Goal: Task Accomplishment & Management: Complete application form

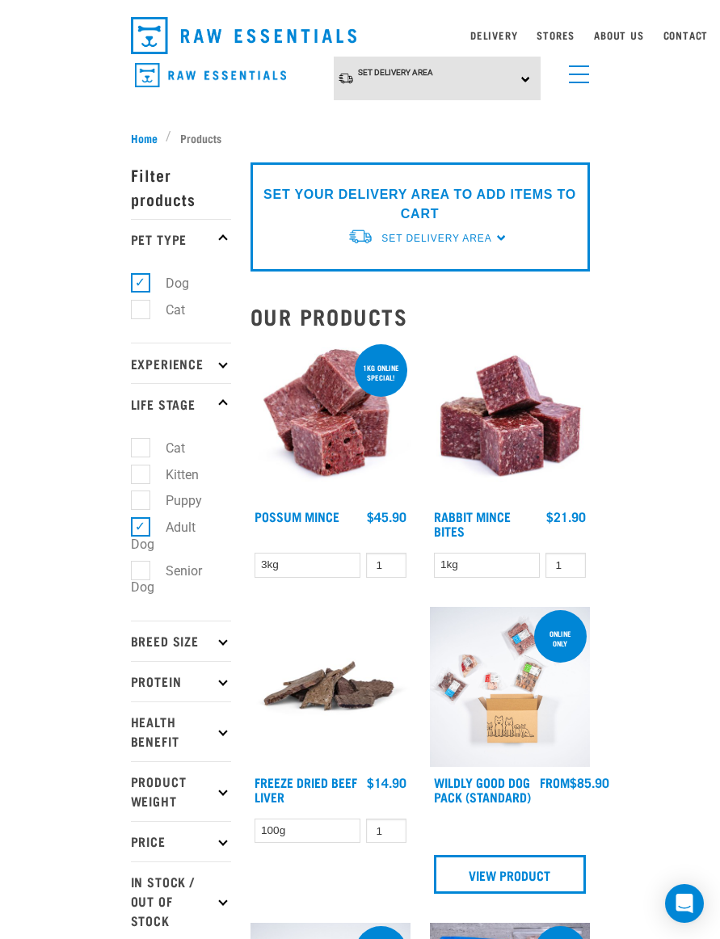
scroll to position [45, 0]
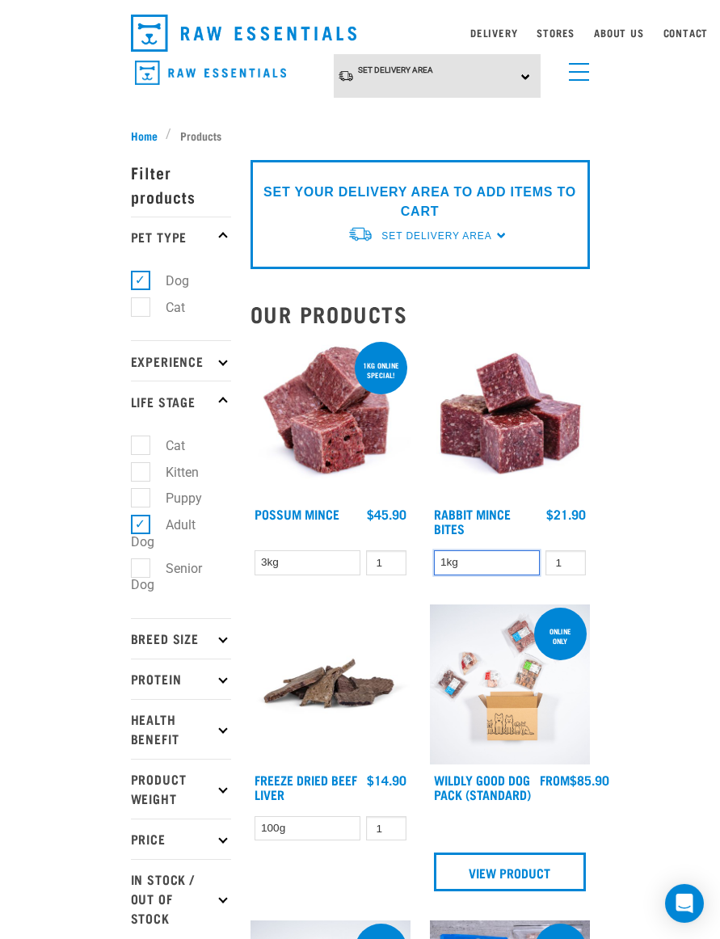
click at [518, 563] on select "1kg" at bounding box center [487, 562] width 107 height 25
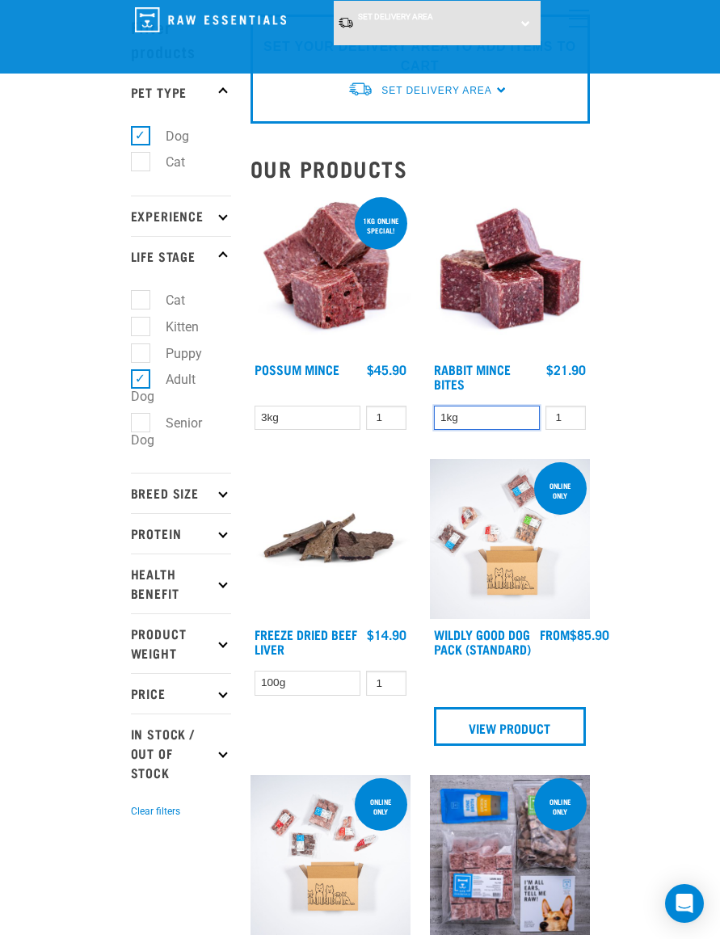
scroll to position [68, 0]
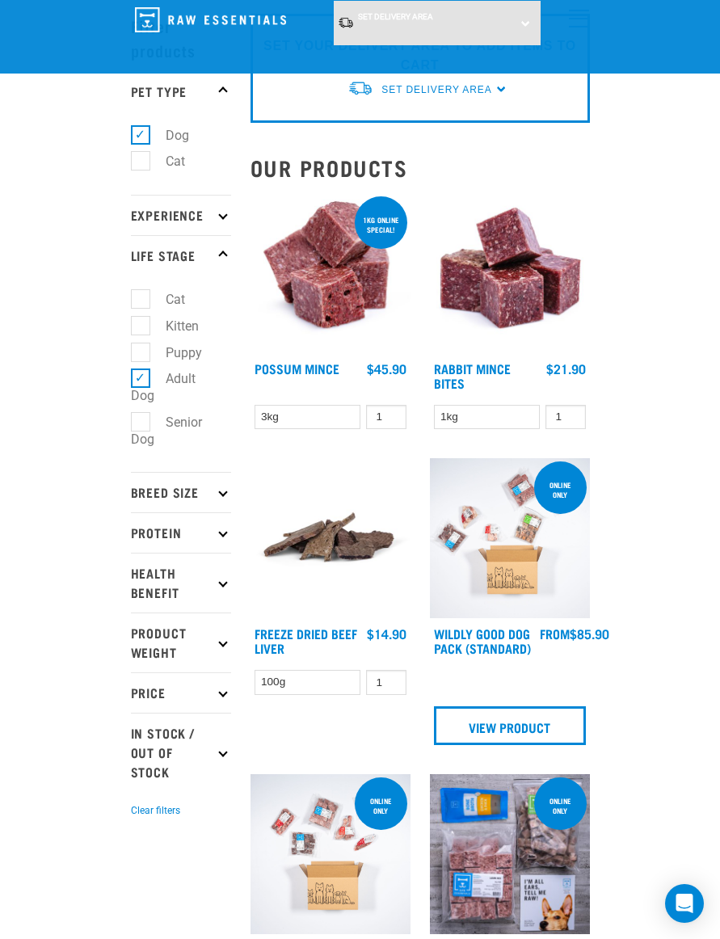
click at [193, 502] on p "Breed Size" at bounding box center [181, 492] width 100 height 40
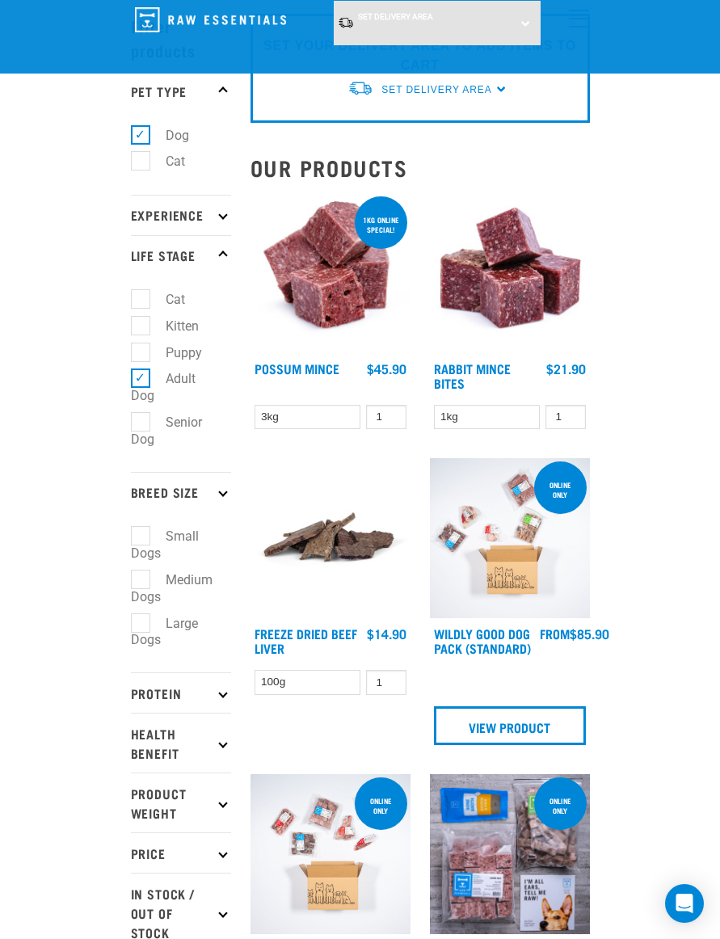
click at [183, 626] on label "Large Dogs" at bounding box center [164, 631] width 67 height 37
click at [141, 626] on input "Large Dogs" at bounding box center [136, 620] width 11 height 11
checkbox input "true"
click at [204, 713] on p "Health Benefit" at bounding box center [181, 743] width 100 height 60
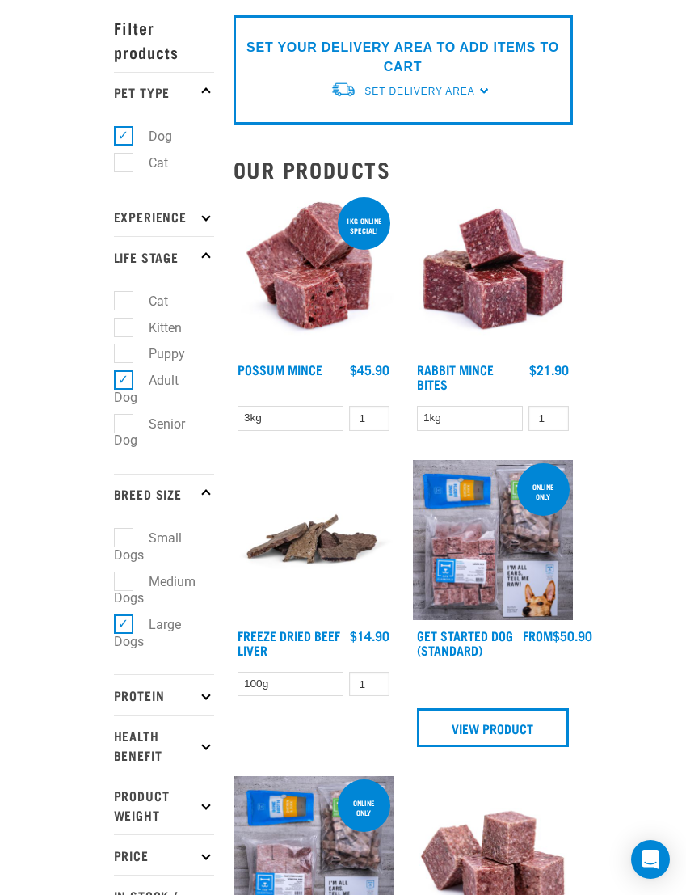
click at [184, 751] on p "Health Benefit" at bounding box center [164, 745] width 100 height 60
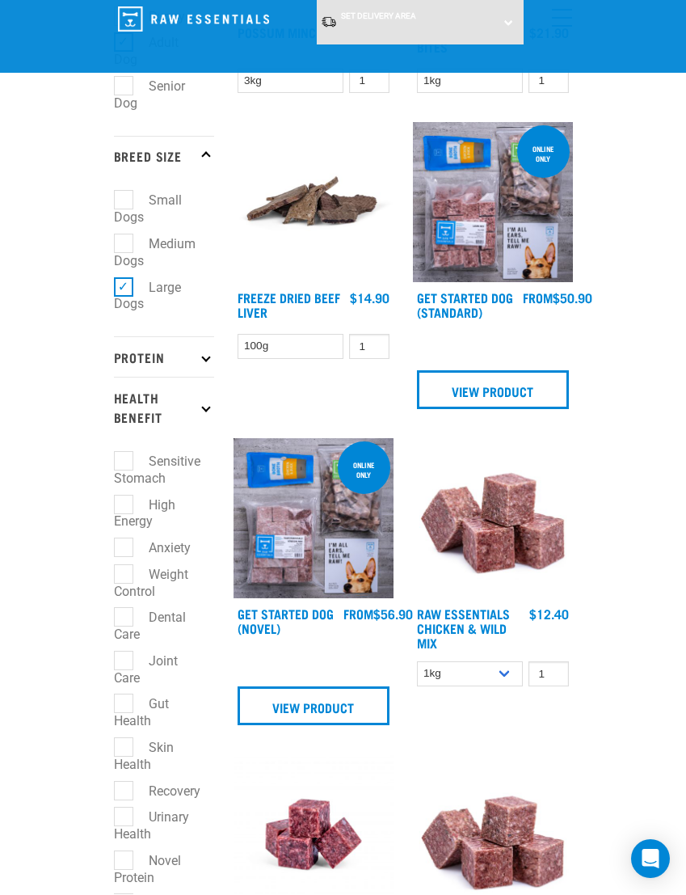
click at [127, 504] on label "High Energy" at bounding box center [144, 513] width 61 height 37
click at [124, 504] on input "High Energy" at bounding box center [119, 502] width 11 height 11
checkbox input "true"
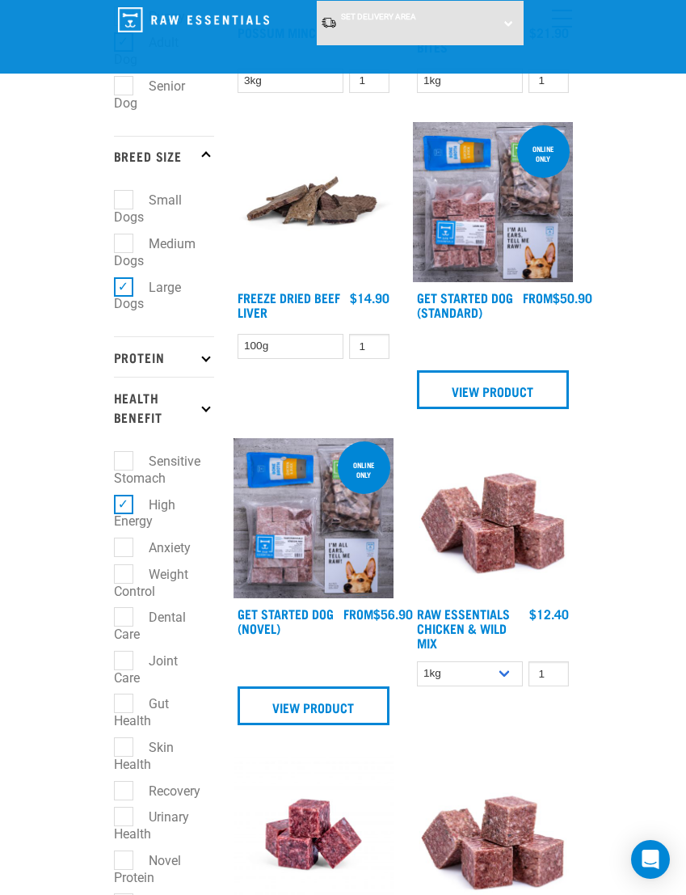
click at [137, 538] on label "Anxiety" at bounding box center [160, 548] width 74 height 20
click at [124, 540] on input "Anxiety" at bounding box center [119, 545] width 11 height 11
checkbox input "true"
click at [134, 564] on label "Weight Control" at bounding box center [151, 582] width 74 height 37
click at [124, 566] on input "Weight Control" at bounding box center [119, 571] width 11 height 11
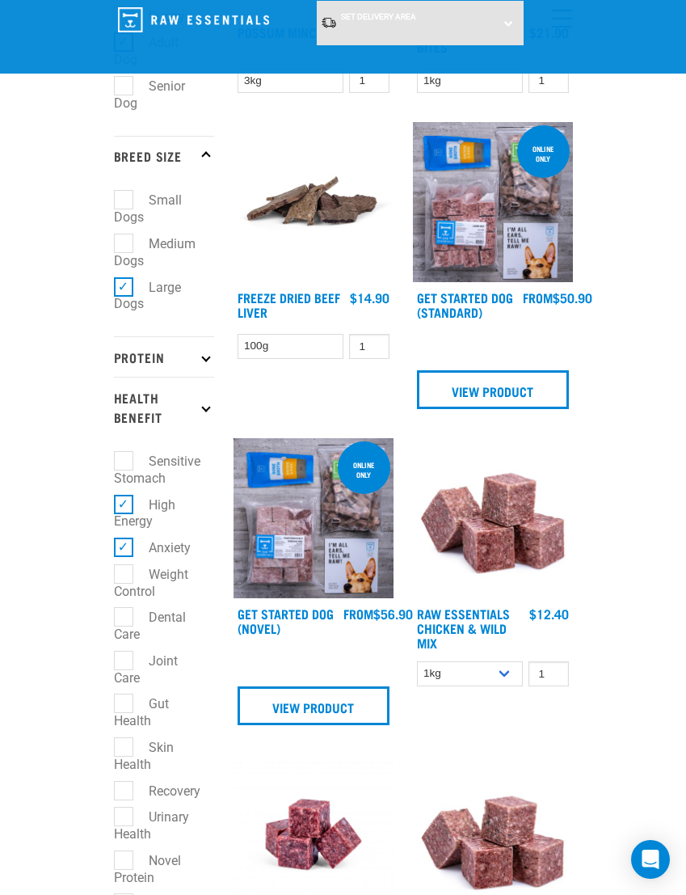
checkbox input "true"
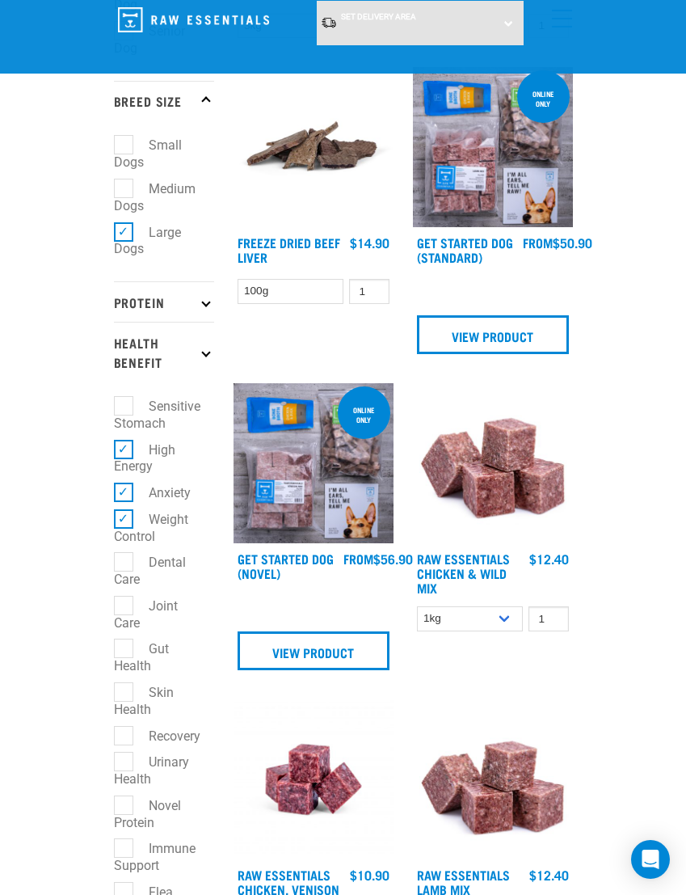
click at [131, 589] on label "Dental Care" at bounding box center [150, 570] width 72 height 37
click at [124, 565] on input "Dental Care" at bounding box center [119, 559] width 11 height 11
checkbox input "true"
click at [129, 596] on label "Joint Care" at bounding box center [146, 614] width 64 height 37
click at [124, 597] on input "Joint Care" at bounding box center [119, 602] width 11 height 11
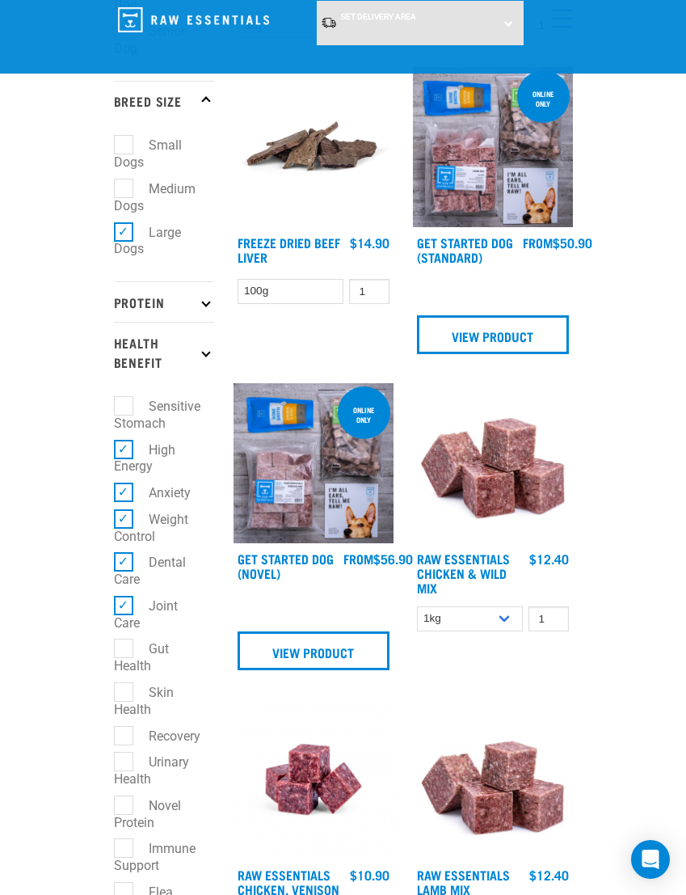
scroll to position [487, 0]
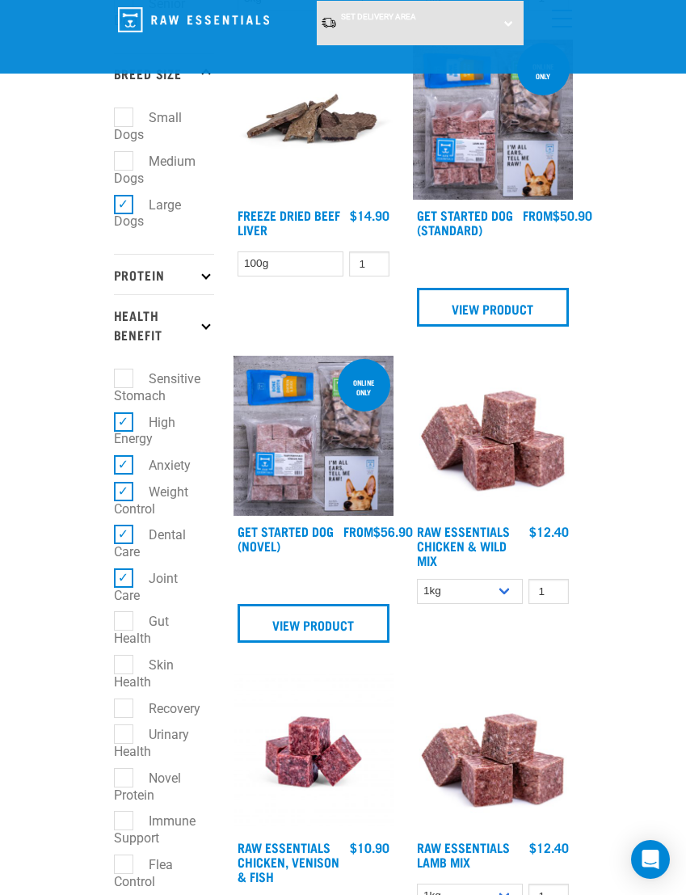
click at [123, 568] on label "Joint Care" at bounding box center [146, 586] width 64 height 37
click at [123, 570] on input "Joint Care" at bounding box center [119, 575] width 11 height 11
checkbox input "false"
click at [124, 611] on label "Gut Health" at bounding box center [141, 629] width 55 height 37
click at [124, 613] on input "Gut Health" at bounding box center [119, 618] width 11 height 11
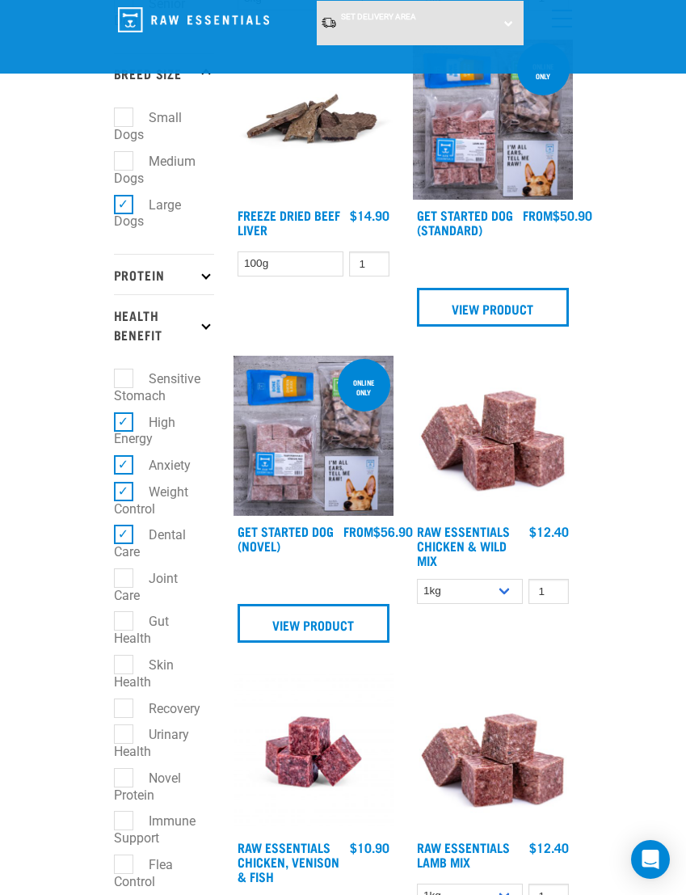
checkbox input "true"
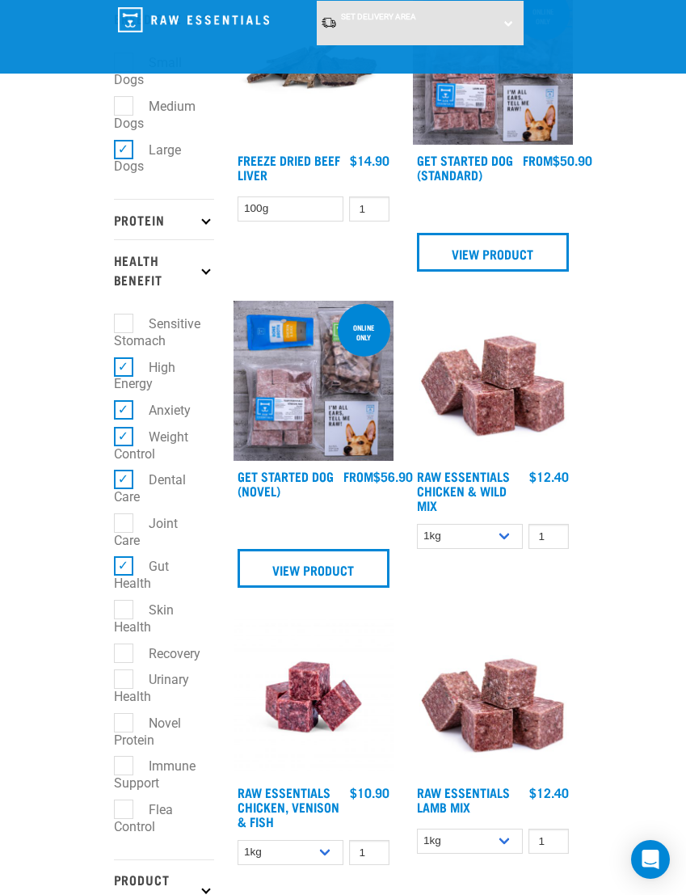
click at [129, 643] on label "Recovery" at bounding box center [165, 653] width 84 height 20
click at [124, 645] on input "Recovery" at bounding box center [119, 650] width 11 height 11
checkbox input "true"
click at [124, 756] on label "Immune Support" at bounding box center [155, 774] width 82 height 37
click at [124, 758] on input "Immune Support" at bounding box center [119, 763] width 11 height 11
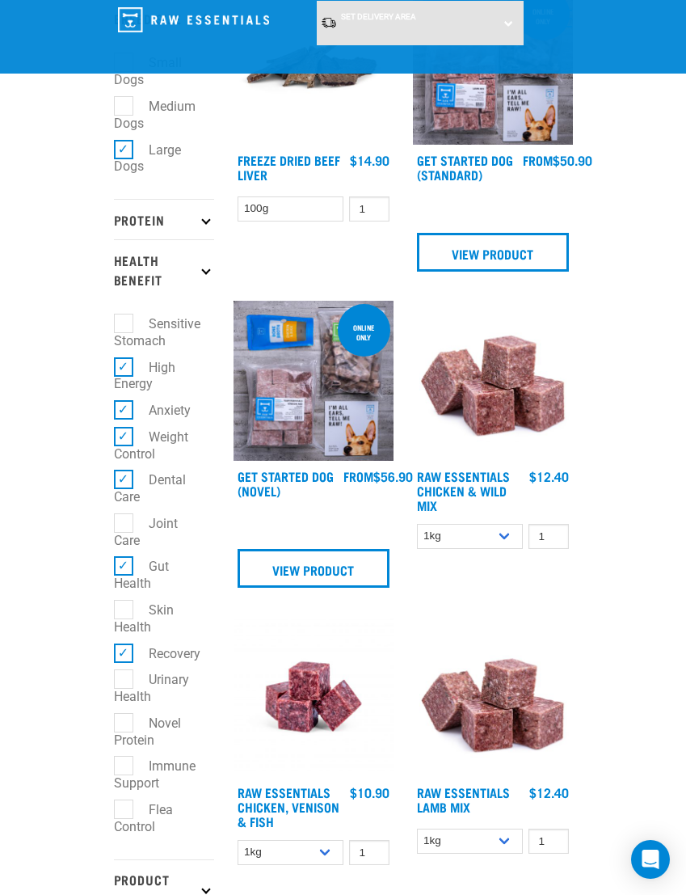
checkbox input "true"
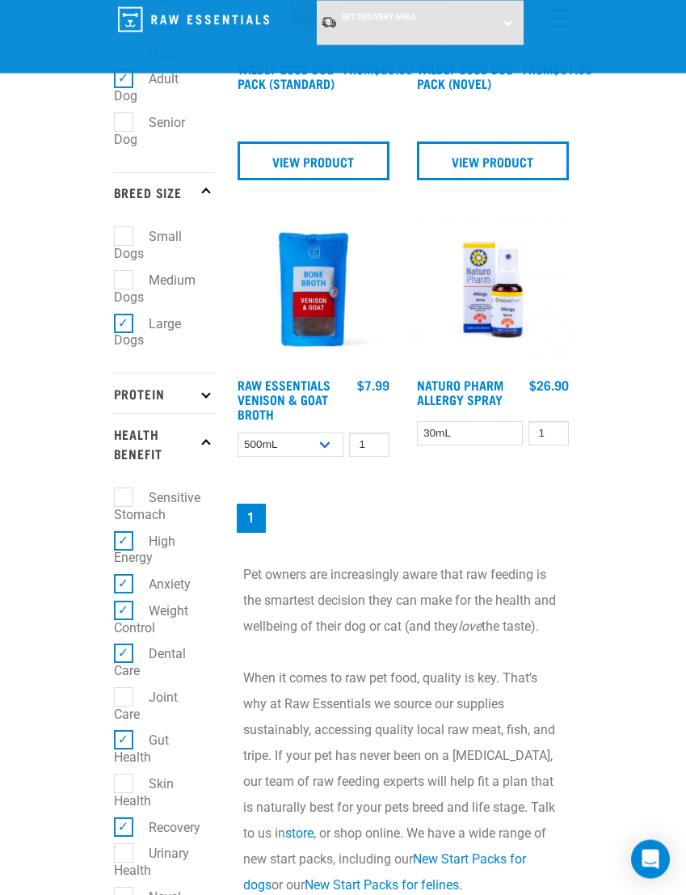
scroll to position [368, 0]
click at [318, 456] on select "500mL Bulk (24 pack)" at bounding box center [291, 444] width 107 height 25
select select "696489"
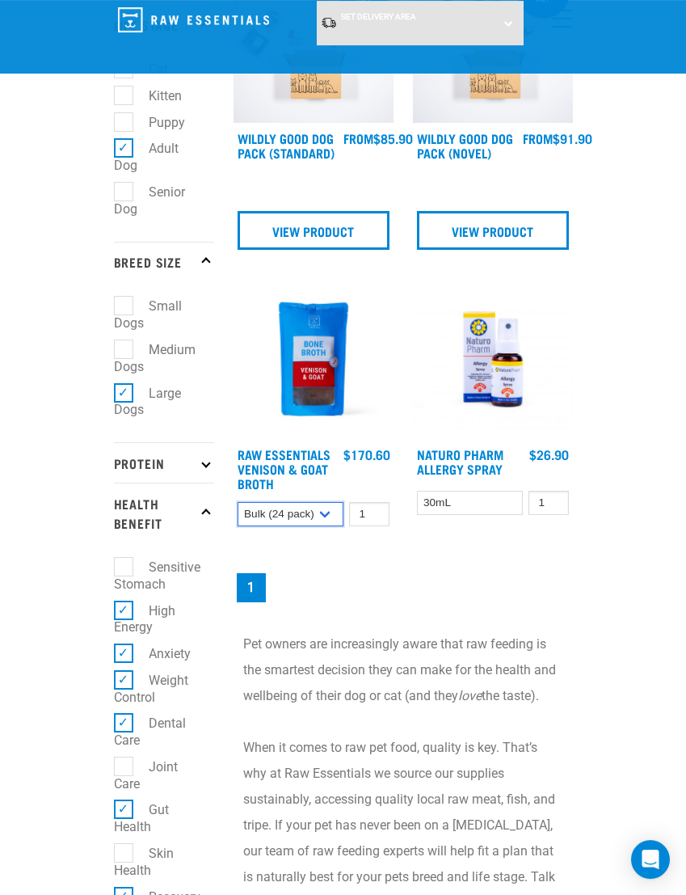
scroll to position [0, 0]
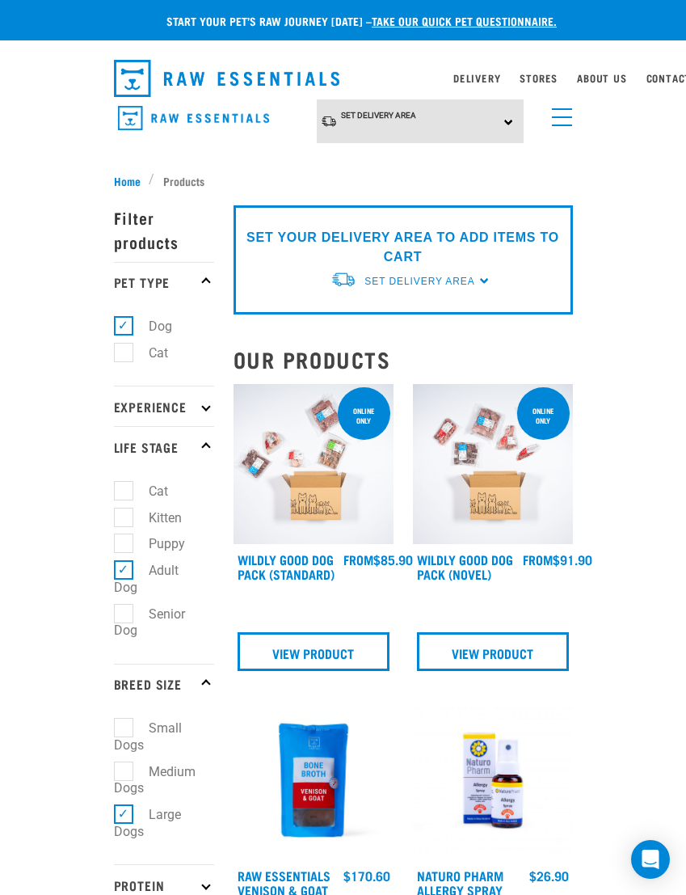
click at [255, 89] on img "dropdown navigation" at bounding box center [227, 78] width 226 height 37
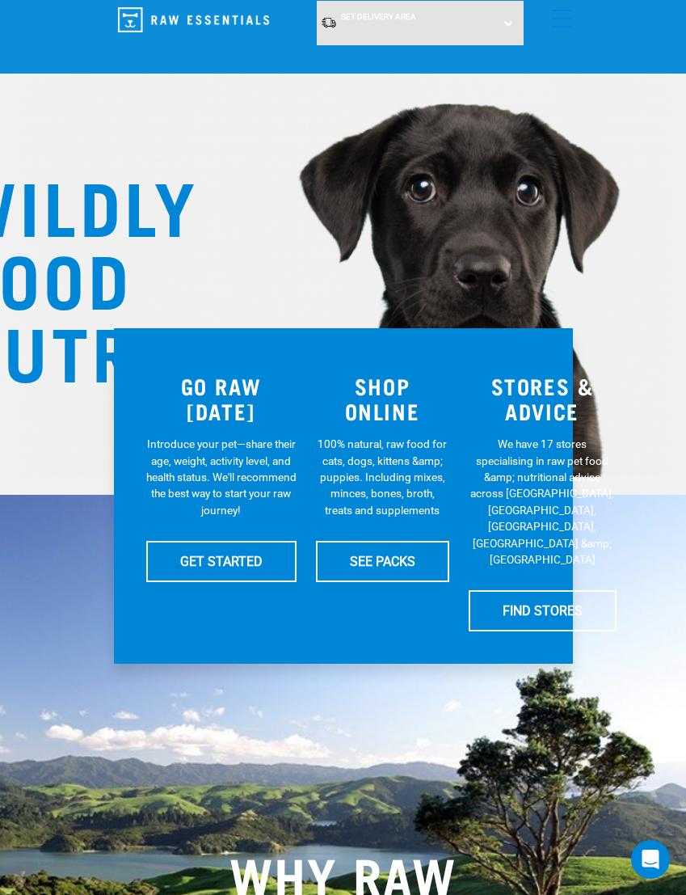
scroll to position [58, 0]
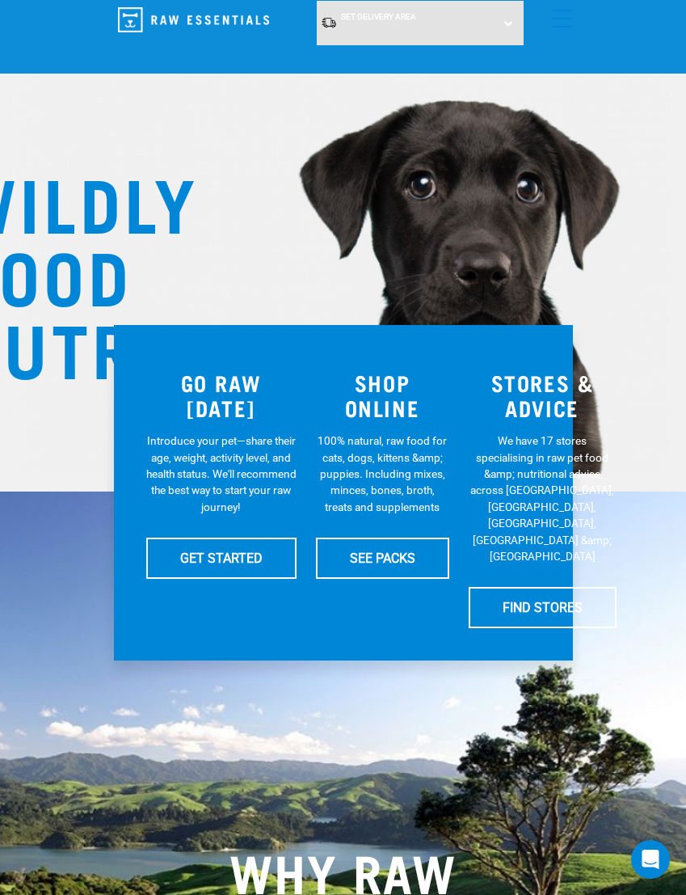
click at [257, 550] on link "GET STARTED" at bounding box center [221, 558] width 150 height 40
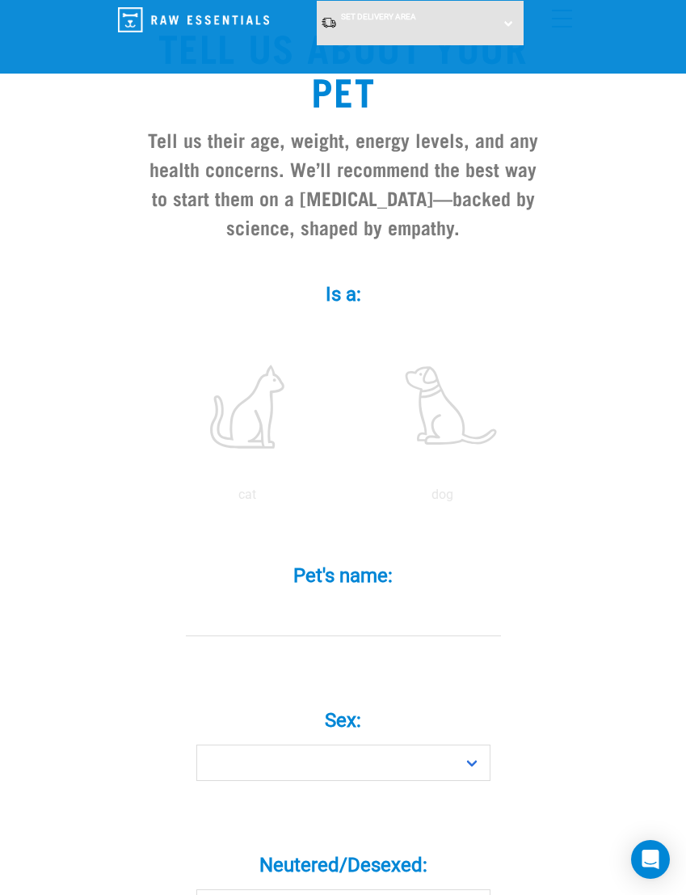
click at [470, 565] on label "Pet's name: *" at bounding box center [343, 575] width 420 height 29
click at [470, 600] on input "Pet's name: *" at bounding box center [343, 618] width 315 height 36
click at [478, 449] on label at bounding box center [442, 406] width 189 height 137
click at [345, 499] on input "radio" at bounding box center [345, 499] width 0 height 0
radio input "true"
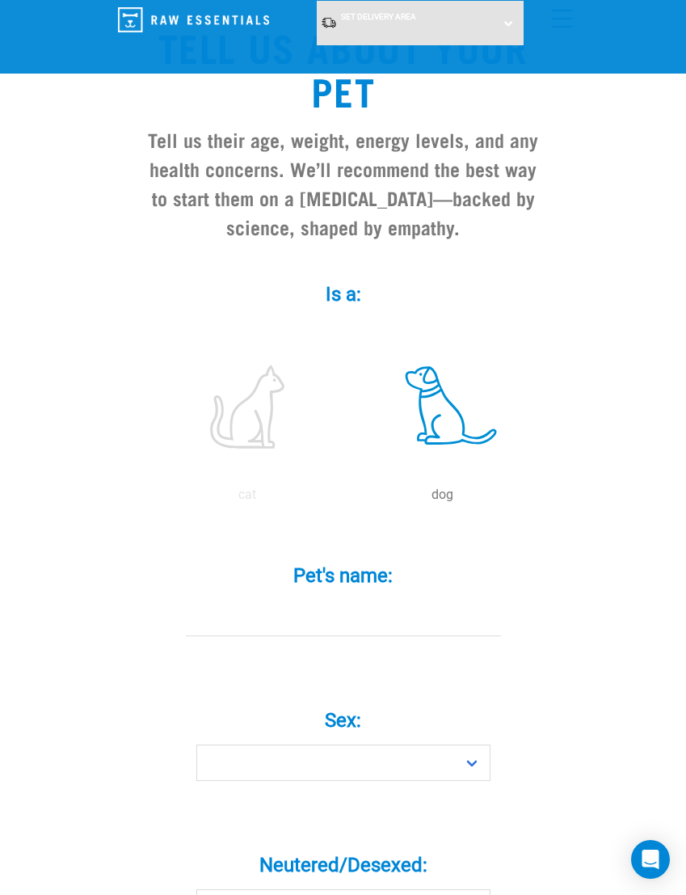
scroll to position [138, 0]
click at [410, 633] on input "Pet's name: *" at bounding box center [343, 618] width 315 height 36
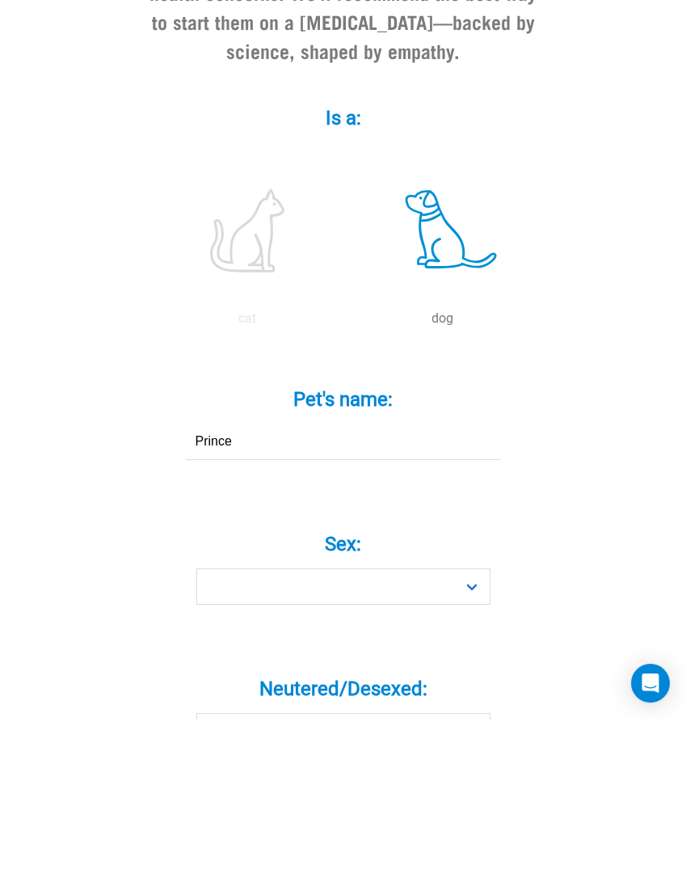
type input "Prince"
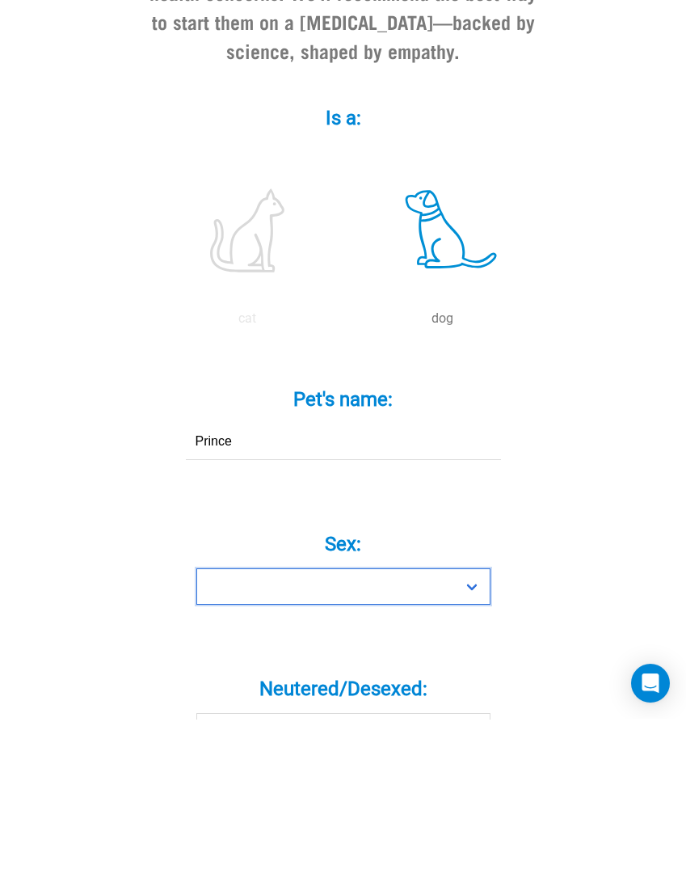
click at [402, 744] on select "Boy Girl" at bounding box center [343, 762] width 294 height 36
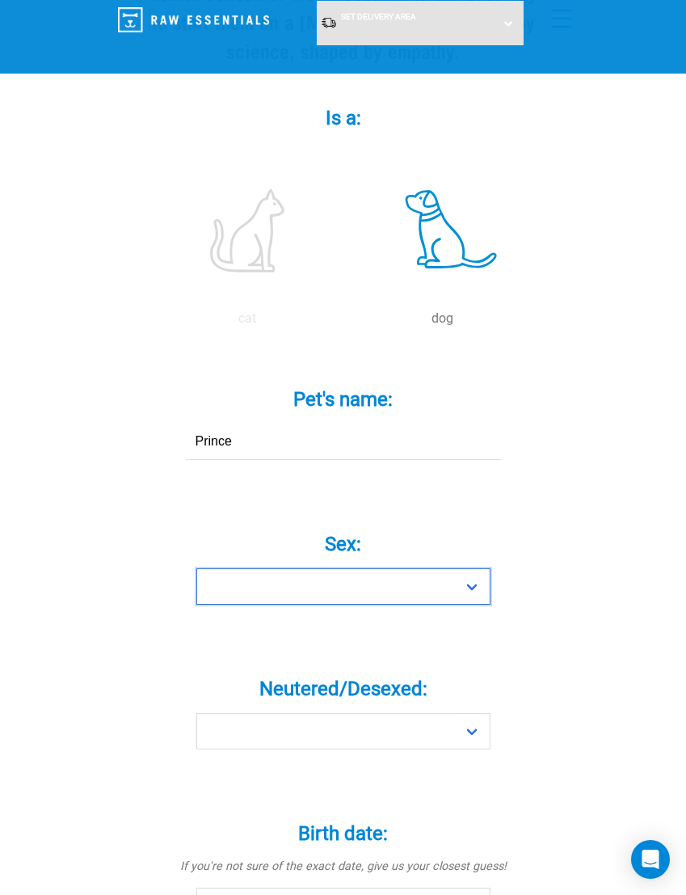
select select "boy"
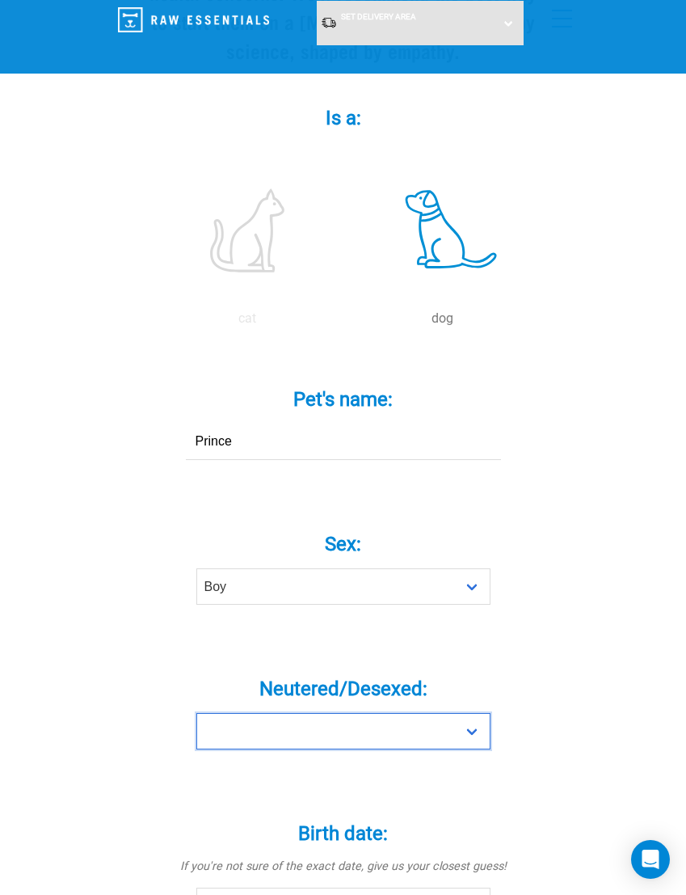
click at [428, 733] on select "Yes No" at bounding box center [343, 731] width 294 height 36
select select "yes"
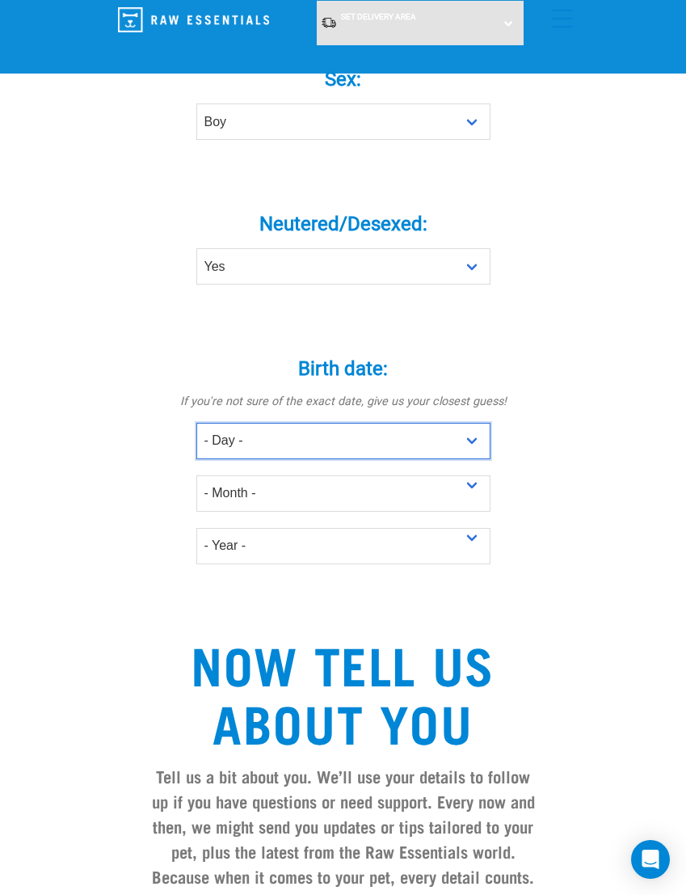
click at [433, 435] on select "- Day - 1 2 3 4 5 6 7 8 9 10 11 12 13 14 15 16 17 18 19 20 21 22 23 24 25 26 27" at bounding box center [343, 441] width 294 height 36
select select "14"
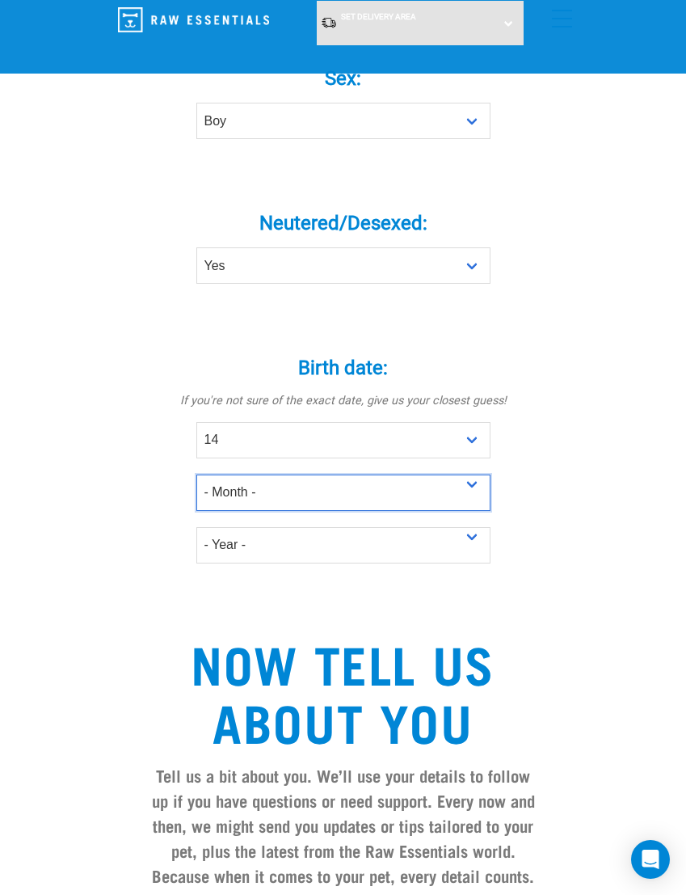
click at [373, 504] on select "- Month - January February March April May June July August September October N…" at bounding box center [343, 492] width 294 height 36
click at [419, 496] on select "- Month - January February March April May June July August September October N…" at bounding box center [343, 492] width 294 height 36
select select "July"
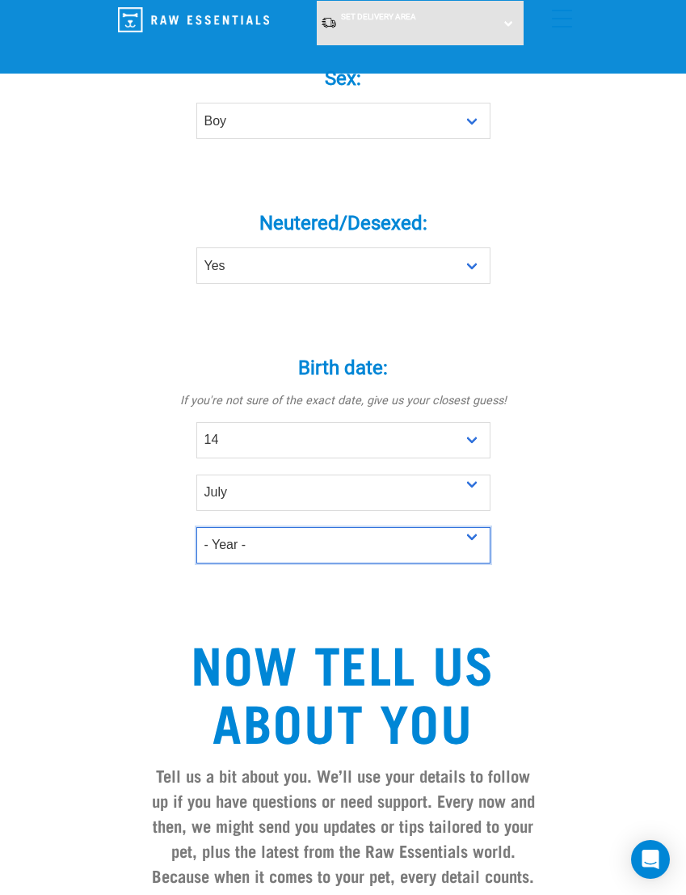
click at [344, 552] on select "- Year - 2025 2024 2023 2022 2021 2020 2019 2018 2017 2016 2015 2014 2013 2012" at bounding box center [343, 545] width 294 height 36
click at [362, 559] on select "- Year - 2025 2024 2023 2022 2021 2020 2019 2018 2017 2016 2015 2014 2013 2012" at bounding box center [343, 545] width 294 height 36
select select "2023"
click at [404, 550] on select "- Year - 2025 2024 2023 2022 2021 2020 2019 2018 2017 2016 2015 2014 2013 2012" at bounding box center [343, 545] width 294 height 36
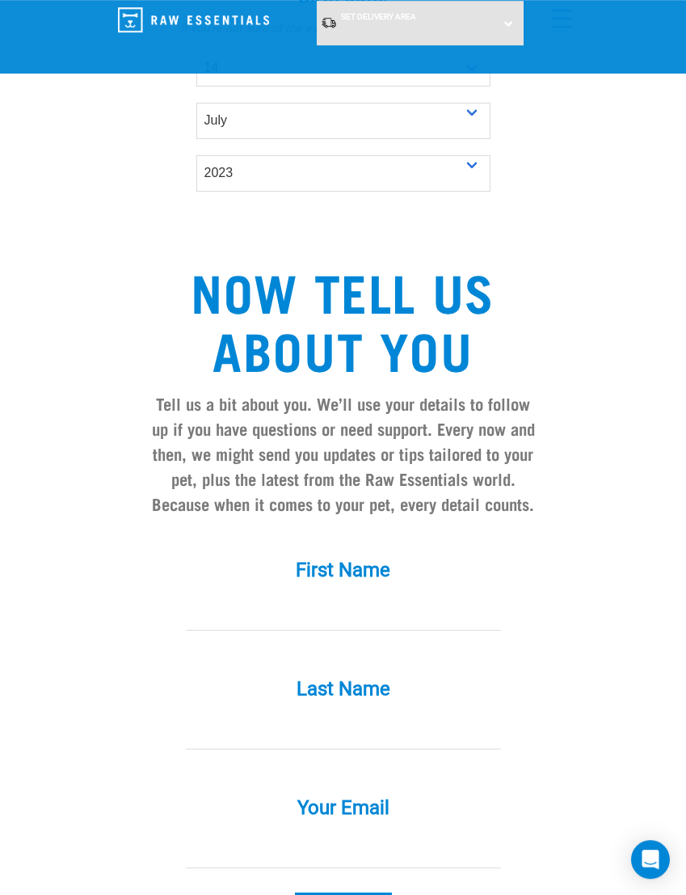
click at [390, 615] on input "First Name *" at bounding box center [343, 612] width 315 height 36
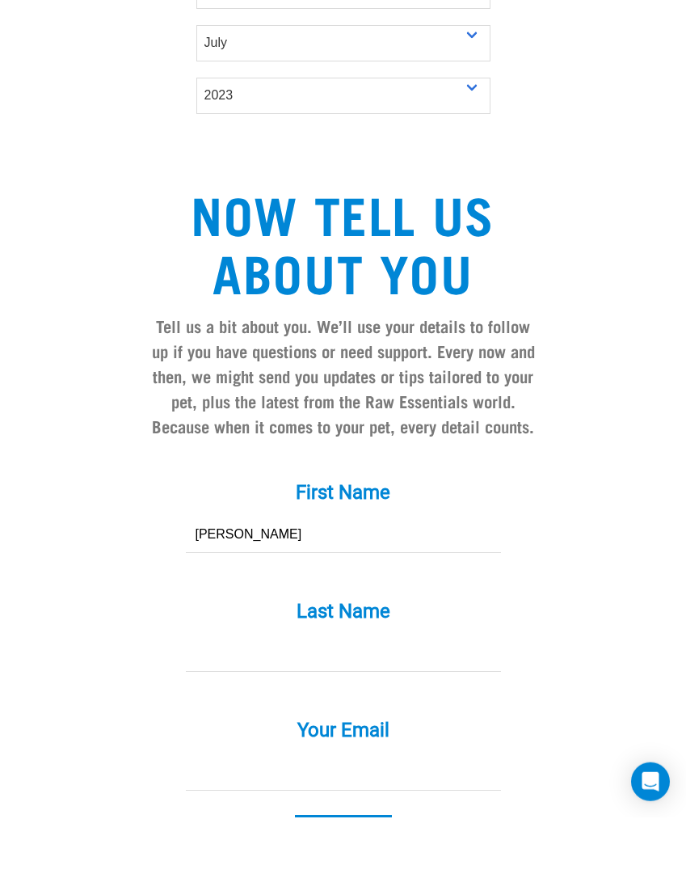
type input "Brooke"
click at [380, 674] on label "Last Name *" at bounding box center [343, 688] width 420 height 29
click at [380, 713] on input "Last Name *" at bounding box center [343, 731] width 315 height 36
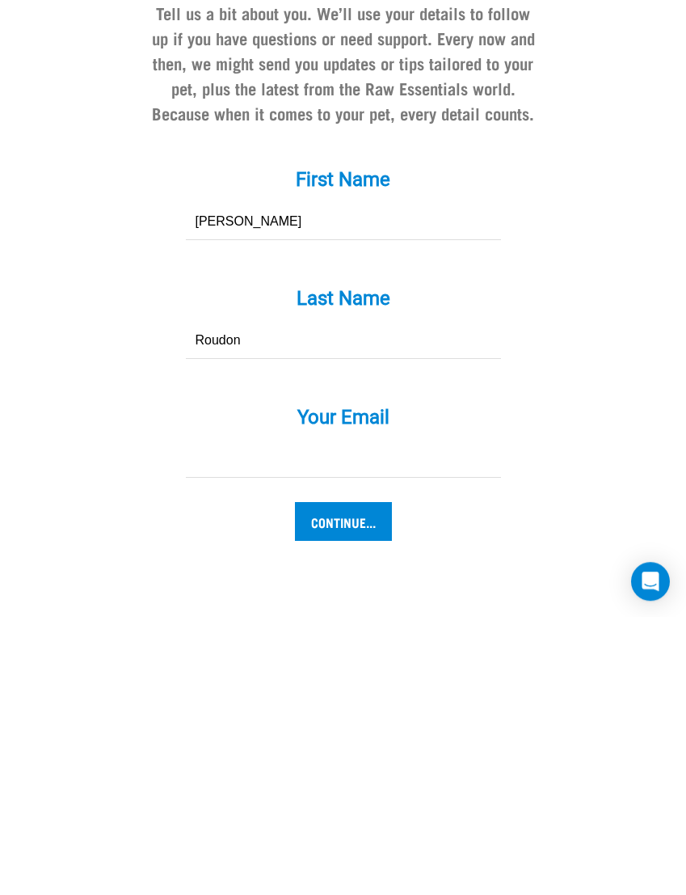
type input "Roudon"
click at [412, 719] on input "Your Email *" at bounding box center [343, 737] width 315 height 36
type input "b"
type input "[EMAIL_ADDRESS][DOMAIN_NAME]"
click at [377, 780] on input "Continue..." at bounding box center [343, 799] width 97 height 39
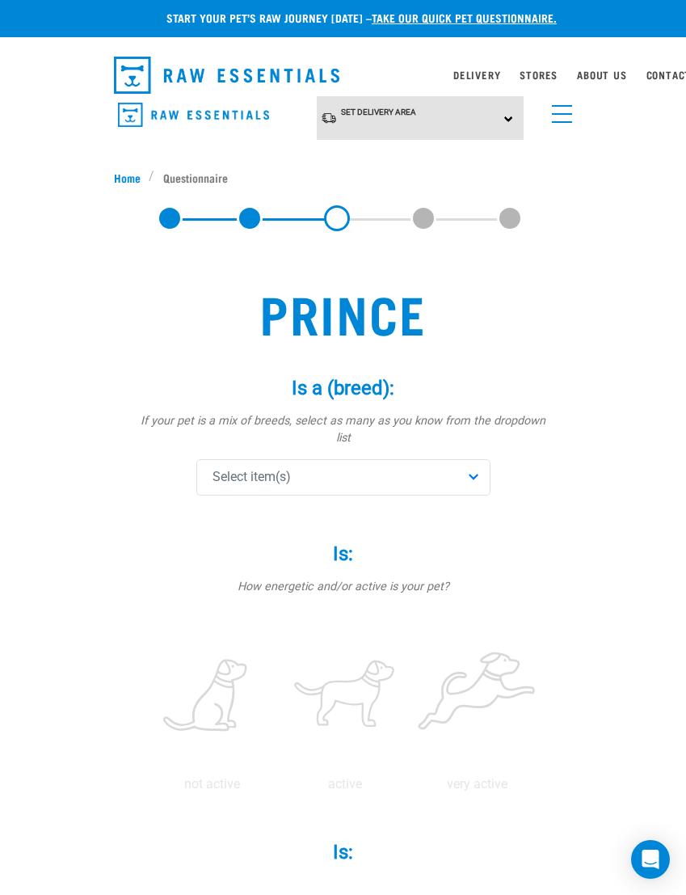
click at [450, 466] on div "Select item(s)" at bounding box center [343, 477] width 294 height 36
click at [400, 516] on input "text" at bounding box center [343, 522] width 286 height 36
type input "golde"
click at [385, 554] on div "Golden Retriever" at bounding box center [343, 557] width 286 height 34
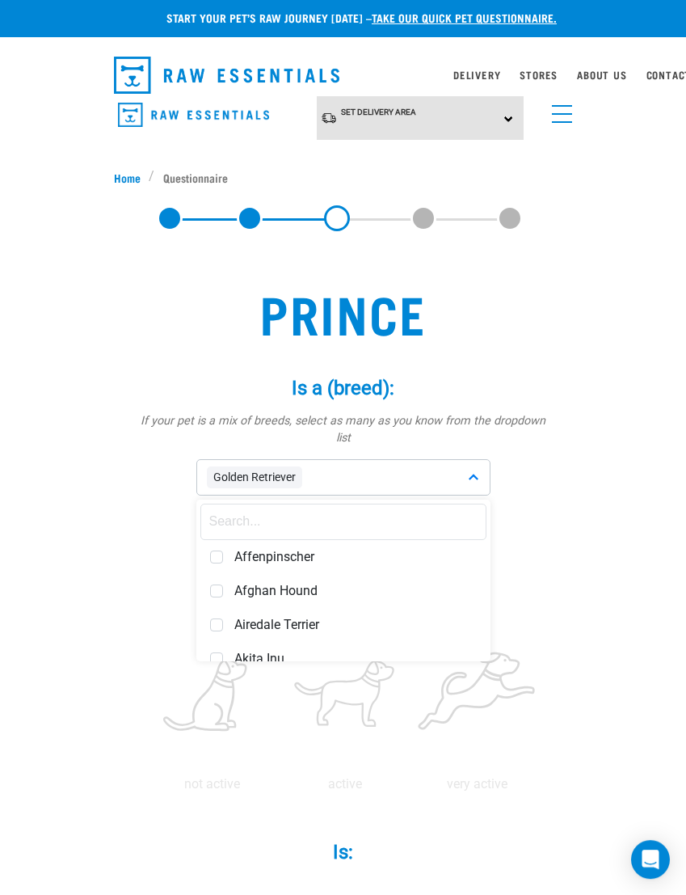
click at [380, 514] on input "text" at bounding box center [343, 522] width 286 height 36
type input "lab"
click at [334, 583] on span "Labrador Retriever" at bounding box center [355, 591] width 242 height 16
click at [618, 580] on div "Start your pet’s raw journey today – take our quick pet questionnaire. Delivery…" at bounding box center [343, 879] width 686 height 1764
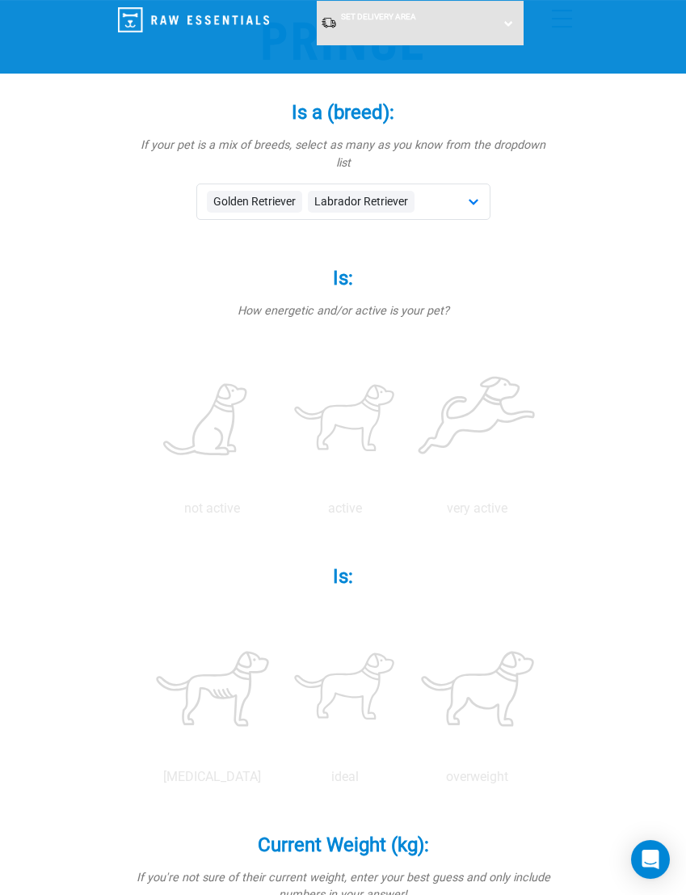
scroll to position [155, 0]
click at [408, 419] on label at bounding box center [345, 420] width 126 height 137
click at [279, 512] on input "radio" at bounding box center [279, 512] width 0 height 0
radio input "true"
click at [415, 489] on label at bounding box center [478, 420] width 126 height 137
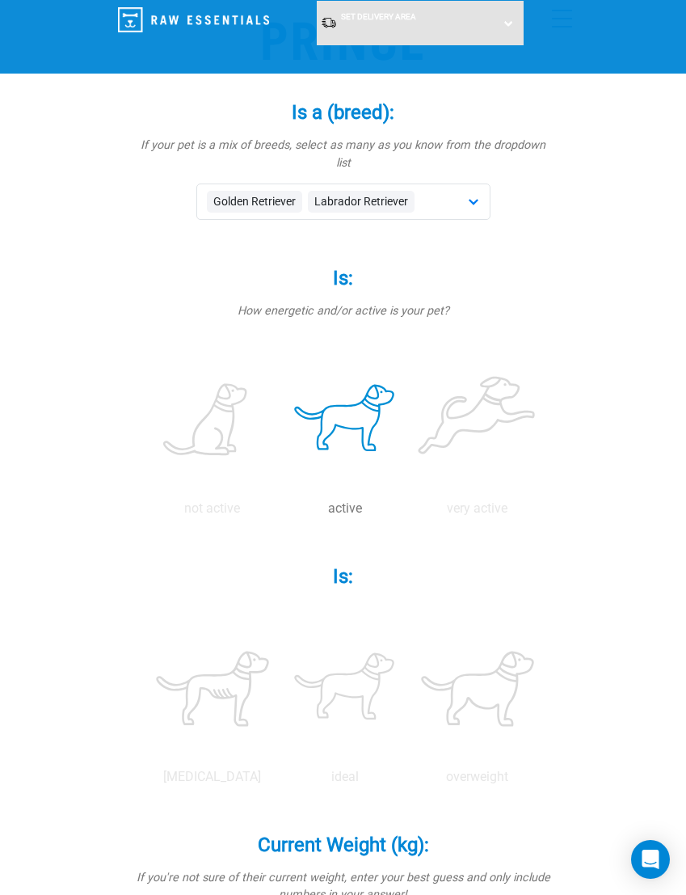
click at [411, 512] on input "radio" at bounding box center [411, 512] width 0 height 0
radio input "true"
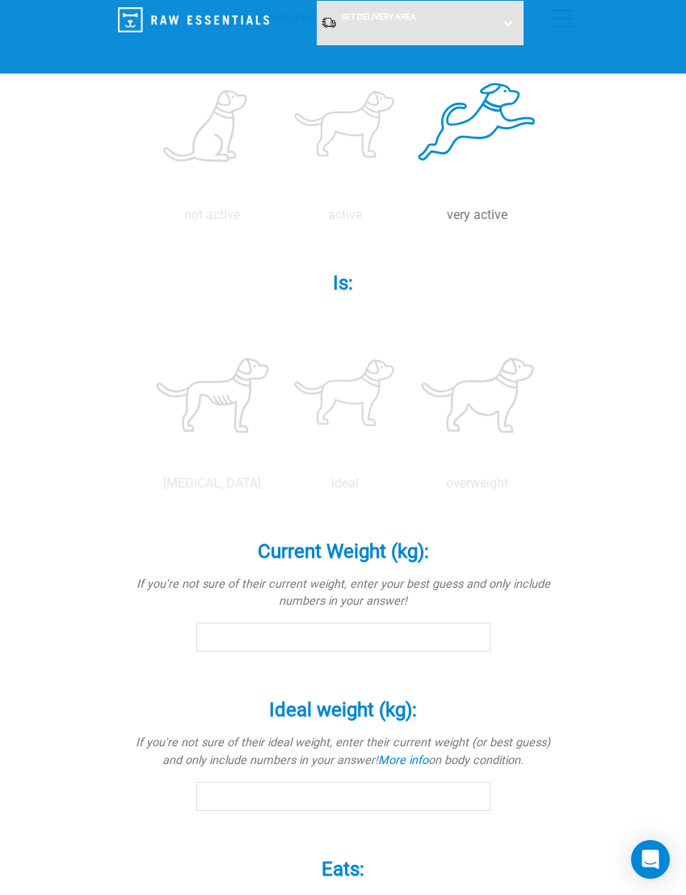
click at [408, 464] on label at bounding box center [345, 395] width 126 height 137
click at [279, 487] on input "radio" at bounding box center [279, 487] width 0 height 0
radio input "true"
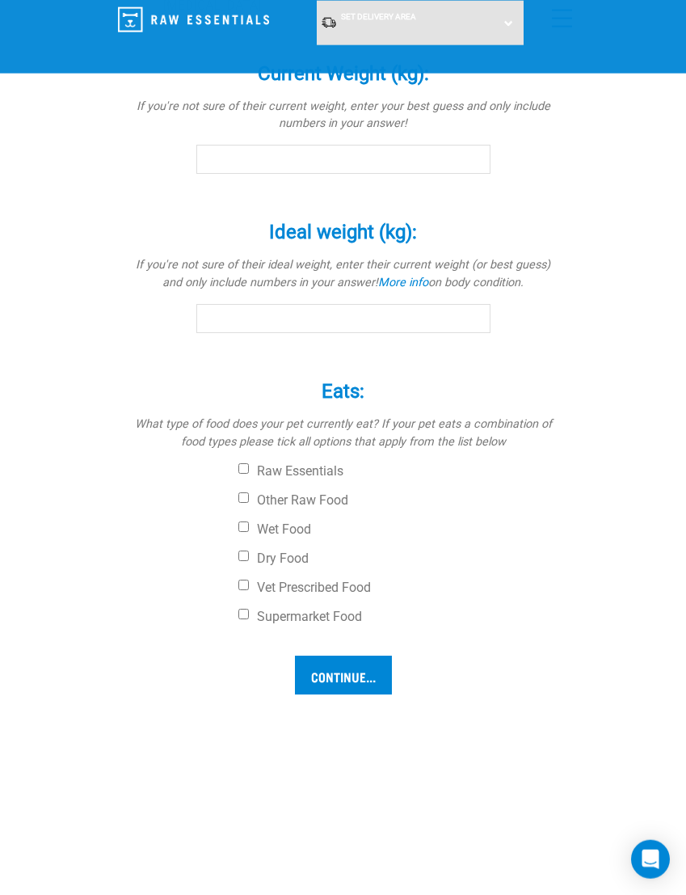
scroll to position [927, 0]
click at [428, 173] on input "Current Weight (kg): *" at bounding box center [343, 158] width 294 height 29
type input "3"
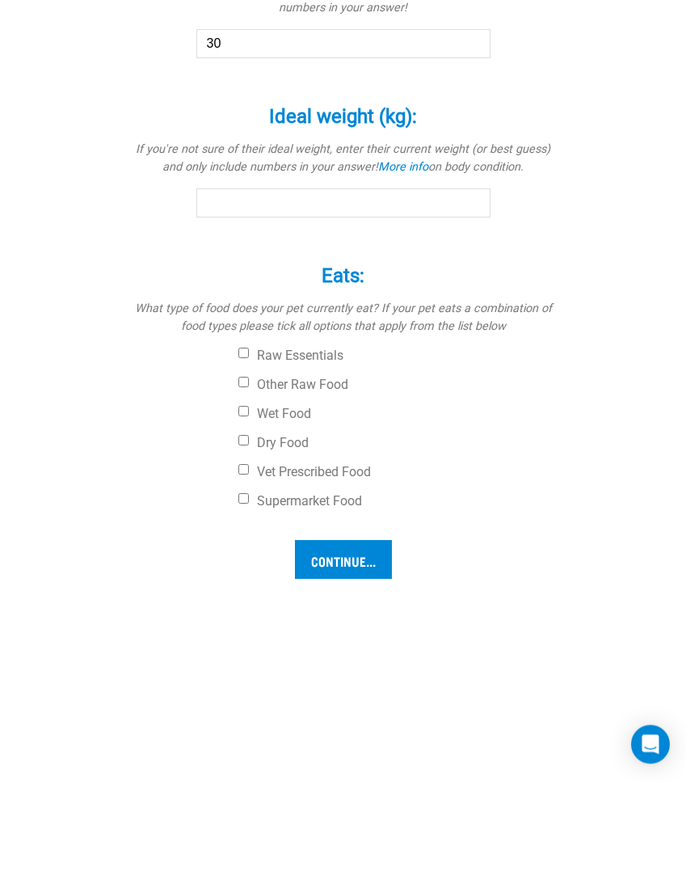
type input "30"
click at [437, 332] on input "Ideal weight (kg): *" at bounding box center [343, 317] width 294 height 29
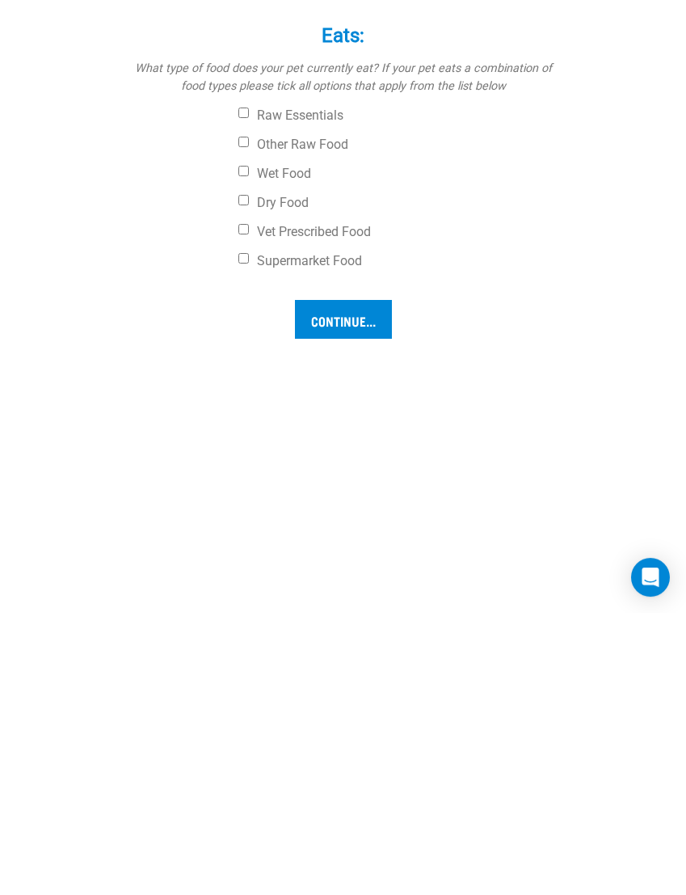
scroll to position [1282, 0]
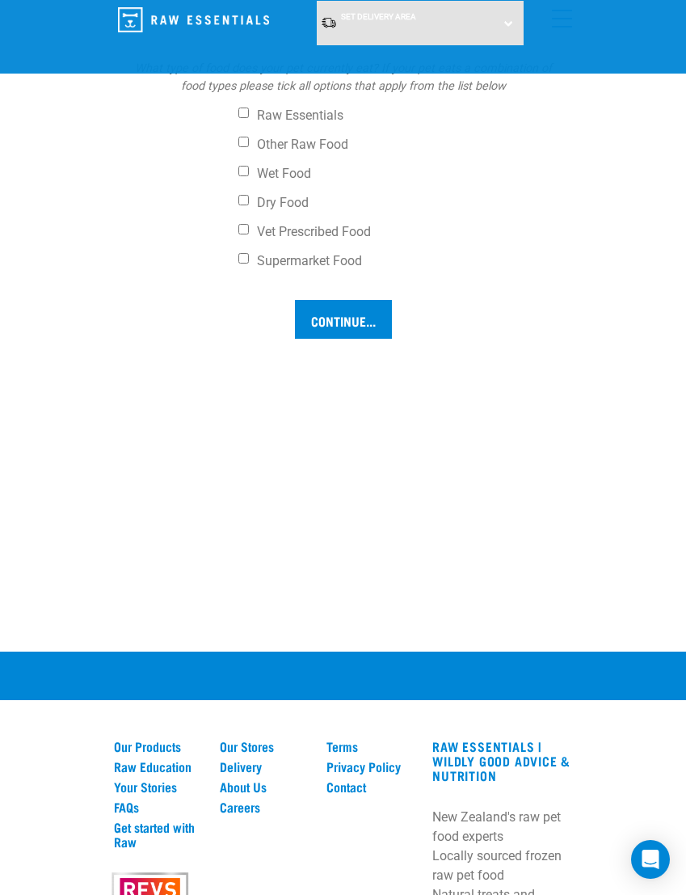
type input "28"
click at [242, 205] on input "Dry Food" at bounding box center [243, 200] width 11 height 11
checkbox input "true"
click at [240, 263] on input "Supermarket Food" at bounding box center [243, 258] width 11 height 11
checkbox input "true"
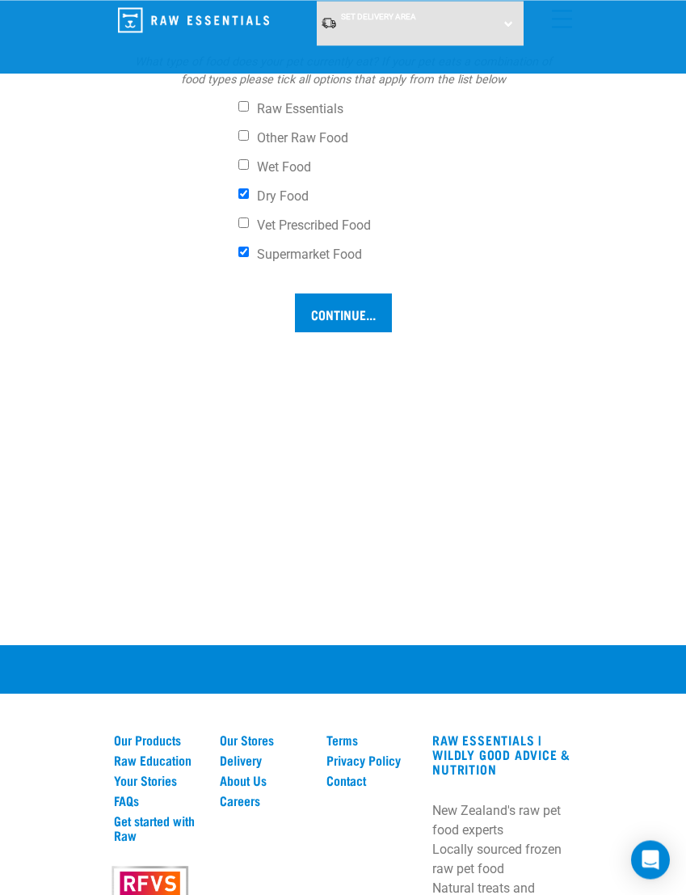
scroll to position [1288, 0]
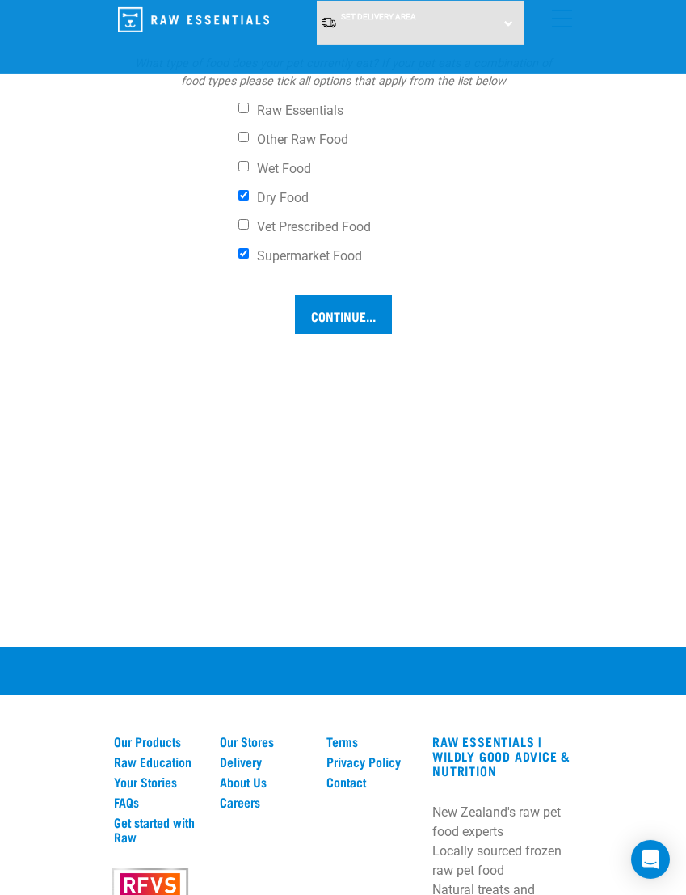
click at [382, 334] on input "Continue..." at bounding box center [343, 314] width 97 height 39
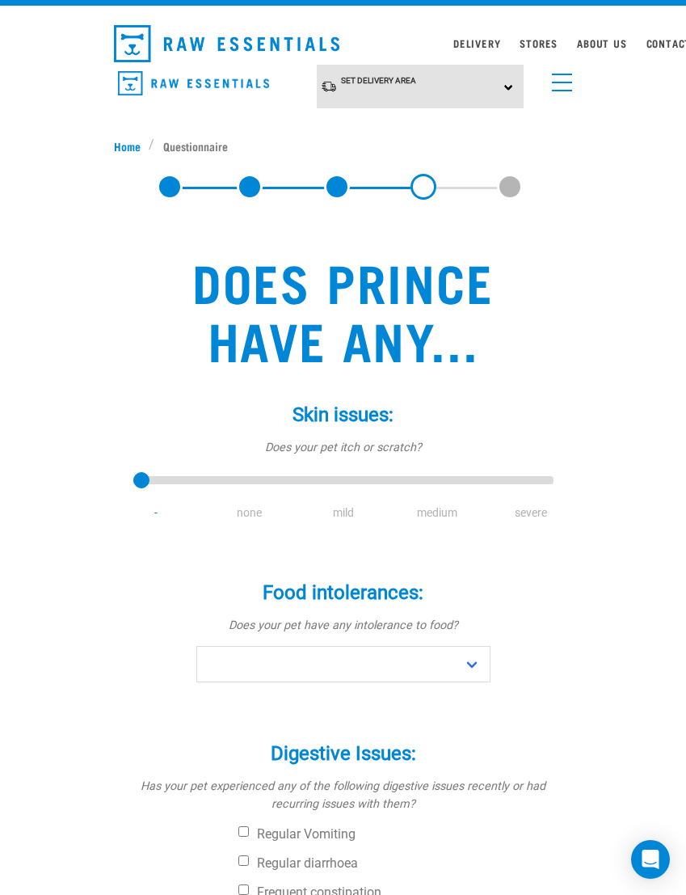
scroll to position [36, 0]
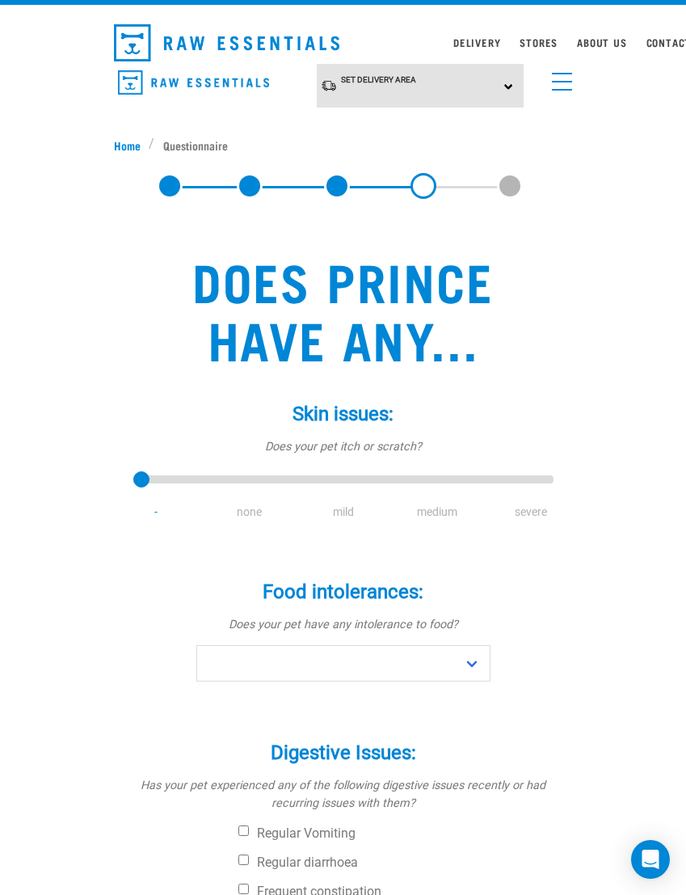
type input "2"
click at [345, 487] on input "range" at bounding box center [343, 479] width 420 height 23
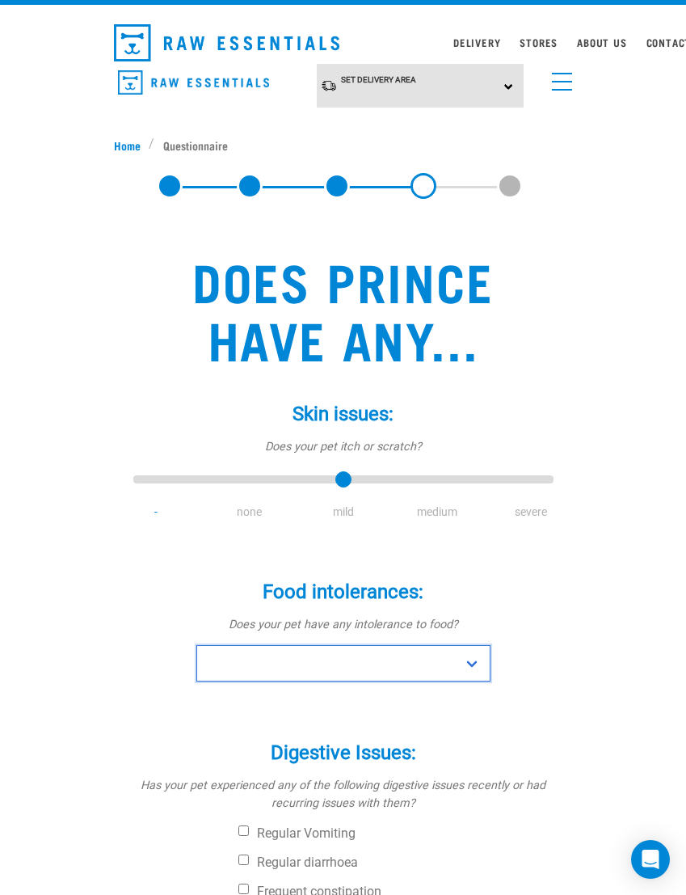
click at [483, 675] on select "No Yes" at bounding box center [343, 663] width 294 height 36
select select "no"
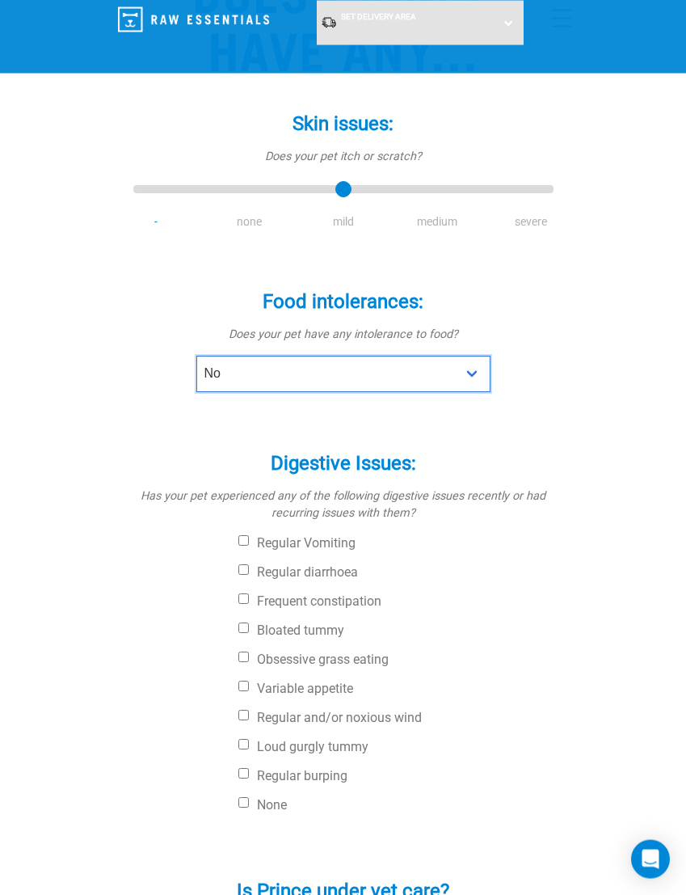
scroll to position [204, 0]
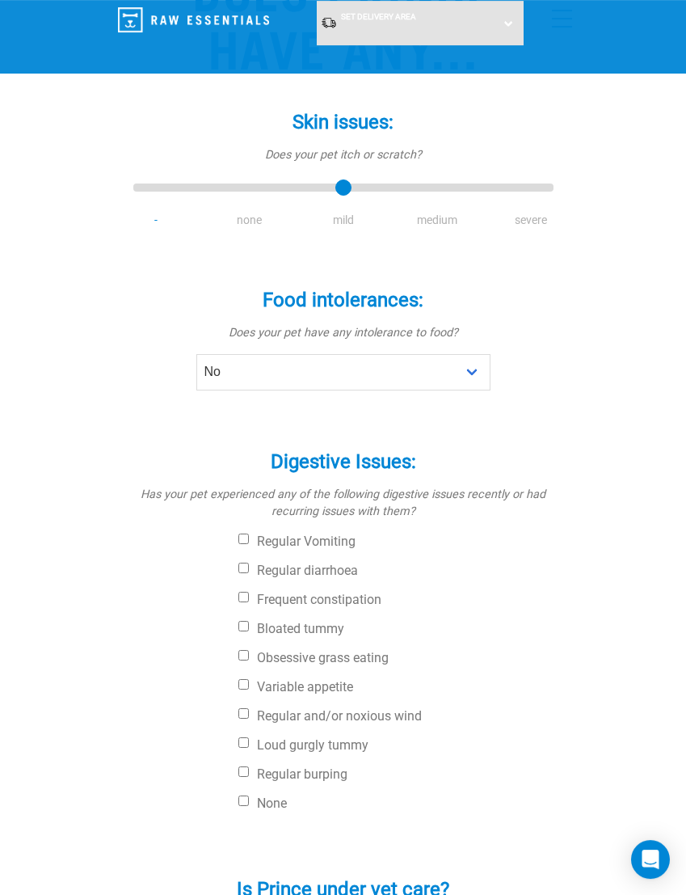
click at [361, 654] on label "Obsessive grass eating" at bounding box center [395, 658] width 315 height 16
click at [249, 654] on input "Obsessive grass eating" at bounding box center [243, 655] width 11 height 11
checkbox input "true"
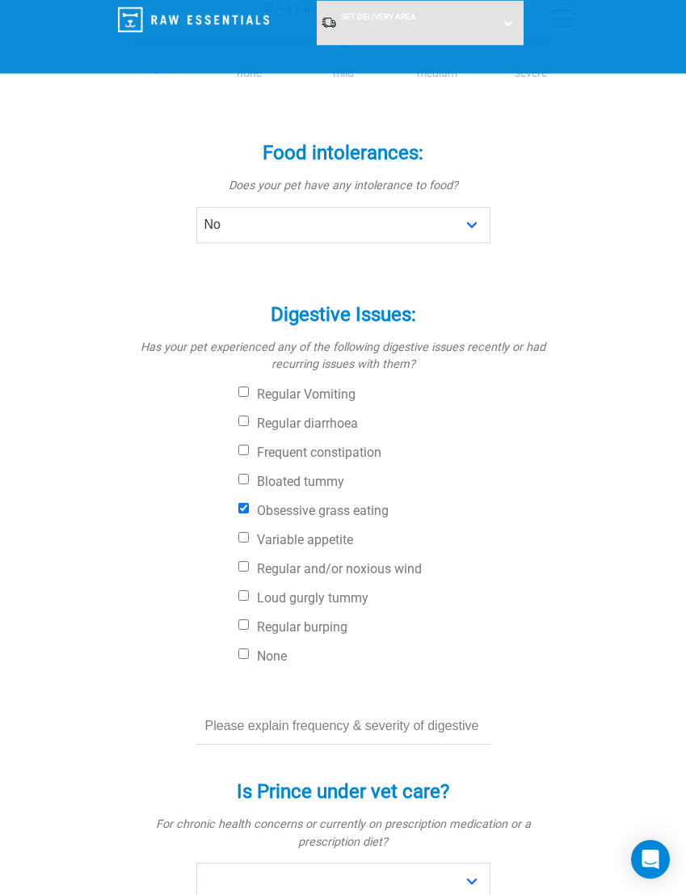
scroll to position [352, 0]
click at [391, 560] on label "Regular and/or noxious wind" at bounding box center [395, 568] width 315 height 16
click at [249, 560] on input "Regular and/or noxious wind" at bounding box center [243, 565] width 11 height 11
checkbox input "true"
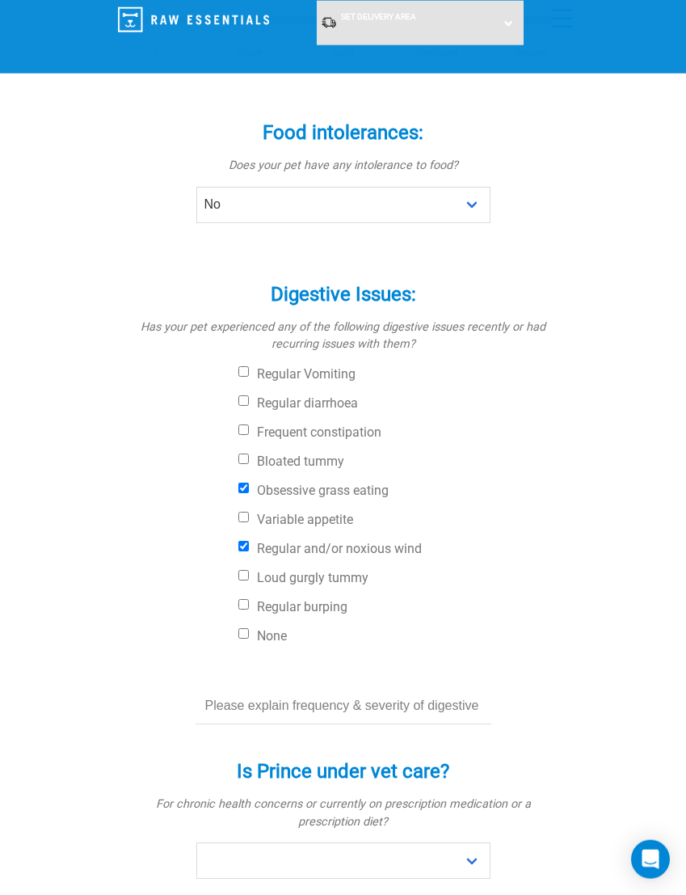
scroll to position [371, 0]
click at [365, 582] on label "Loud gurgly tummy" at bounding box center [395, 578] width 315 height 16
click at [249, 580] on input "Loud gurgly tummy" at bounding box center [243, 575] width 11 height 11
checkbox input "true"
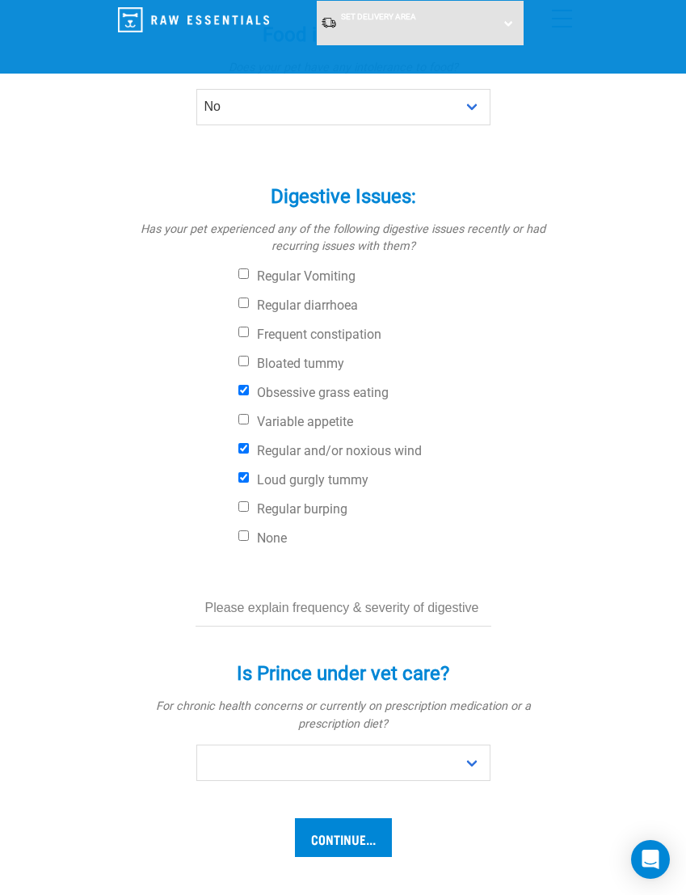
click at [420, 610] on input "text" at bounding box center [344, 608] width 296 height 36
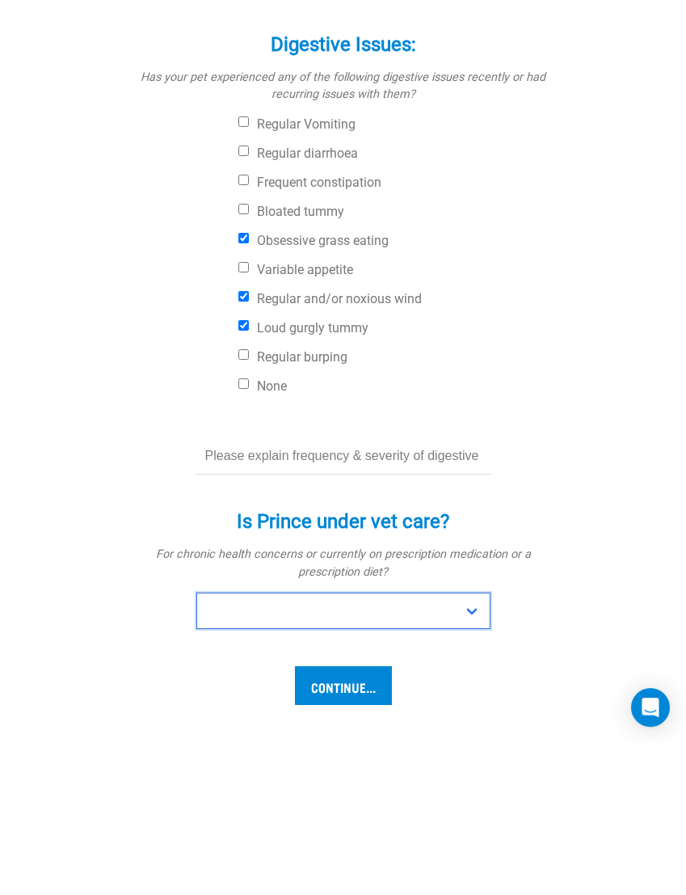
click at [440, 744] on select "No Yes" at bounding box center [343, 762] width 294 height 36
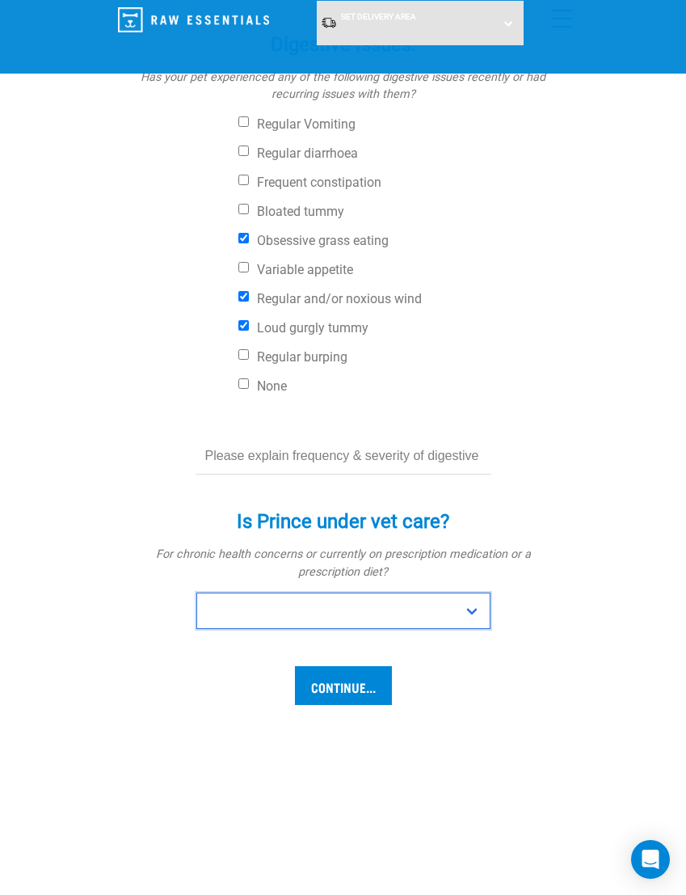
click at [424, 605] on select "No Yes" at bounding box center [343, 610] width 294 height 36
click at [477, 626] on select "No Yes" at bounding box center [343, 610] width 294 height 36
select select "no"
click at [362, 698] on input "Continue..." at bounding box center [343, 685] width 97 height 39
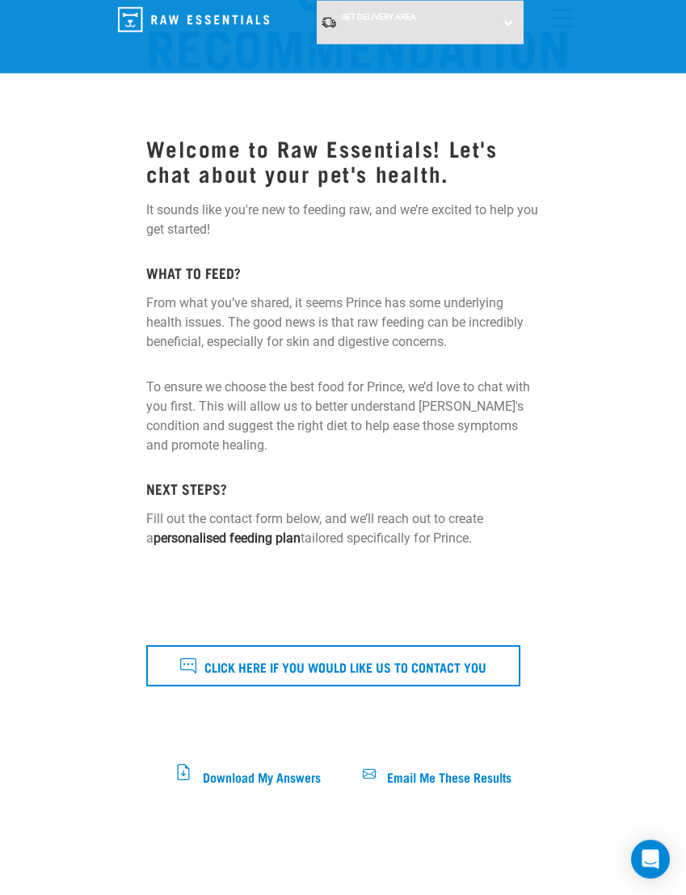
scroll to position [219, 0]
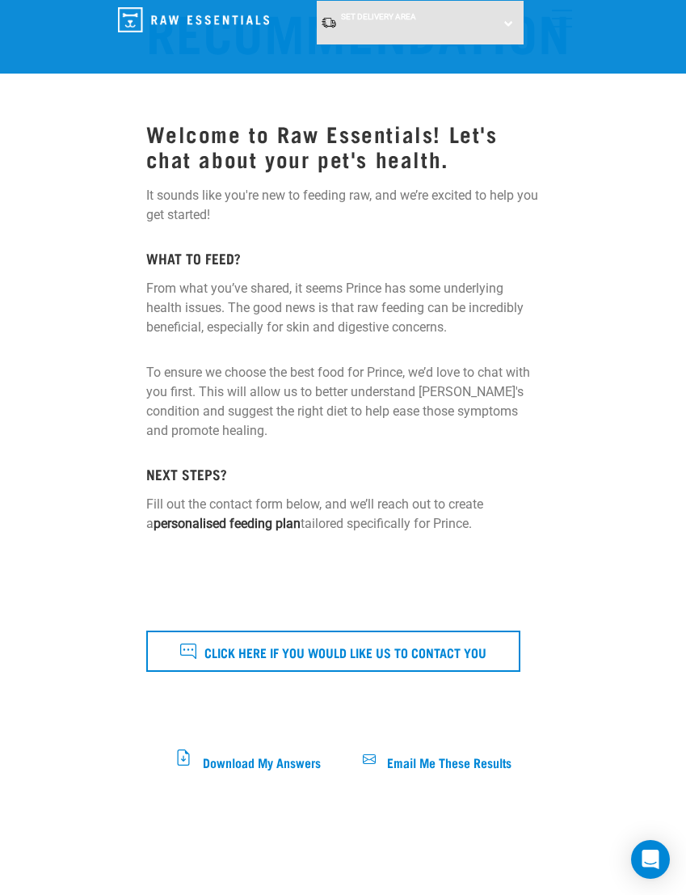
click at [482, 634] on button "Click here if you would like us to contact you" at bounding box center [333, 650] width 374 height 40
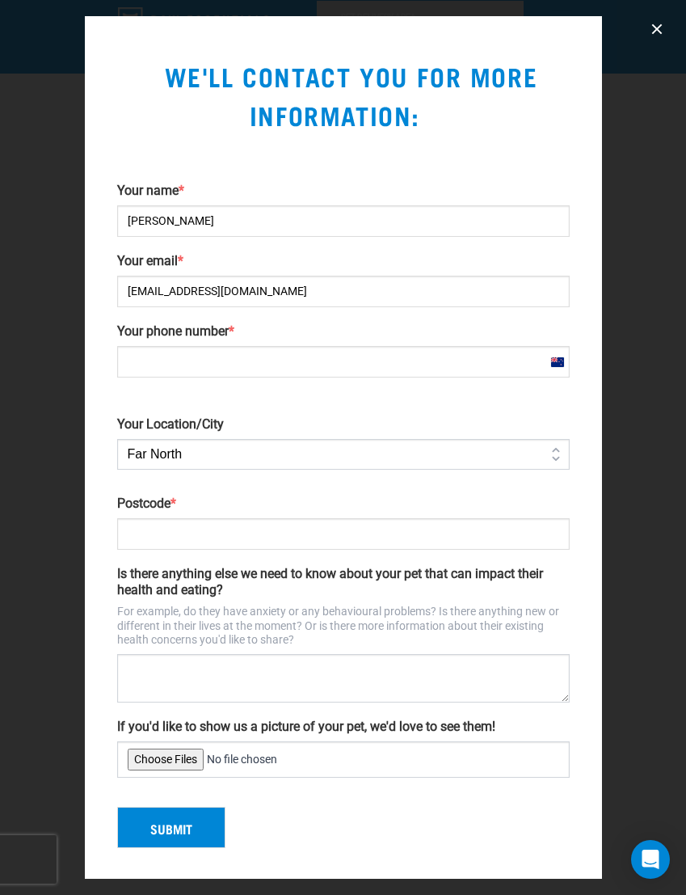
click at [476, 469] on select "Far North Auckland Waikato Bay of Plenty Coromandel Taranaki Hawkes Bay/Gisborn…" at bounding box center [343, 454] width 453 height 31
select select "Auckland"
click at [387, 377] on input "Your phone number *" at bounding box center [343, 362] width 453 height 32
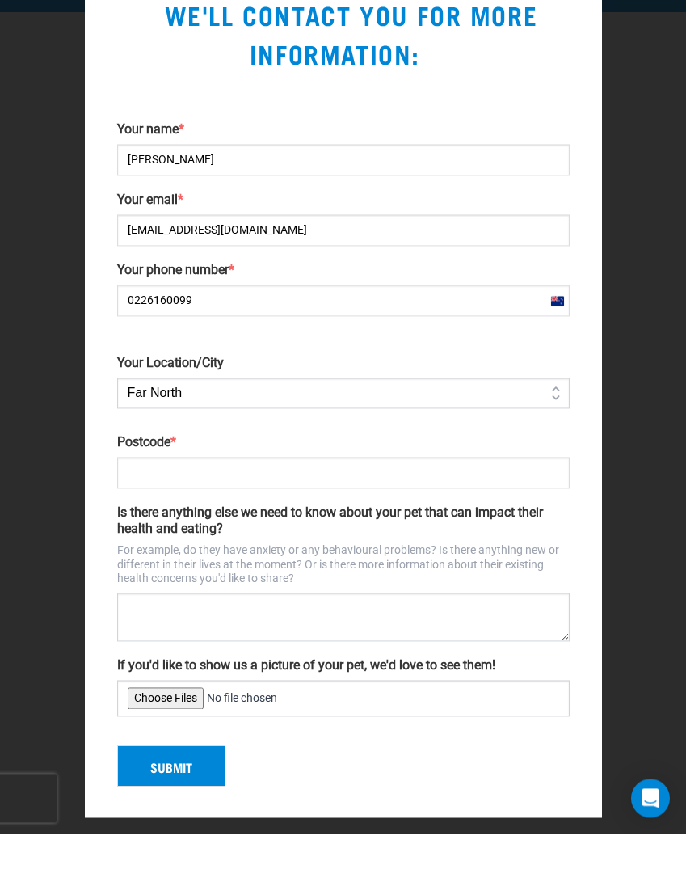
type input "0226160099"
click at [419, 518] on input "Postcode *" at bounding box center [343, 534] width 453 height 32
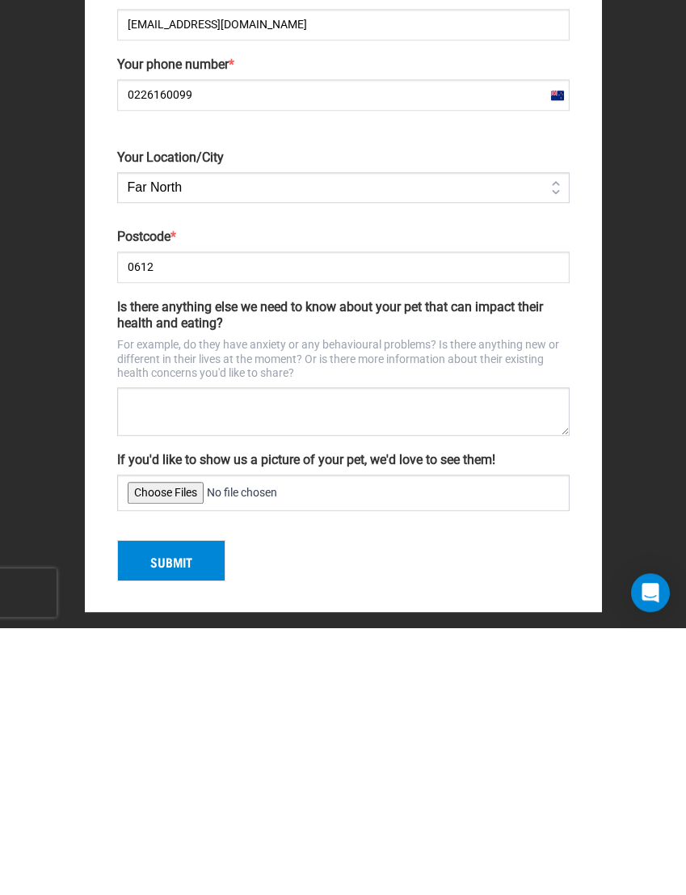
type input "0612"
click at [466, 654] on textarea "Is there anything else we need to know about your pet that can impact their hea…" at bounding box center [343, 678] width 453 height 48
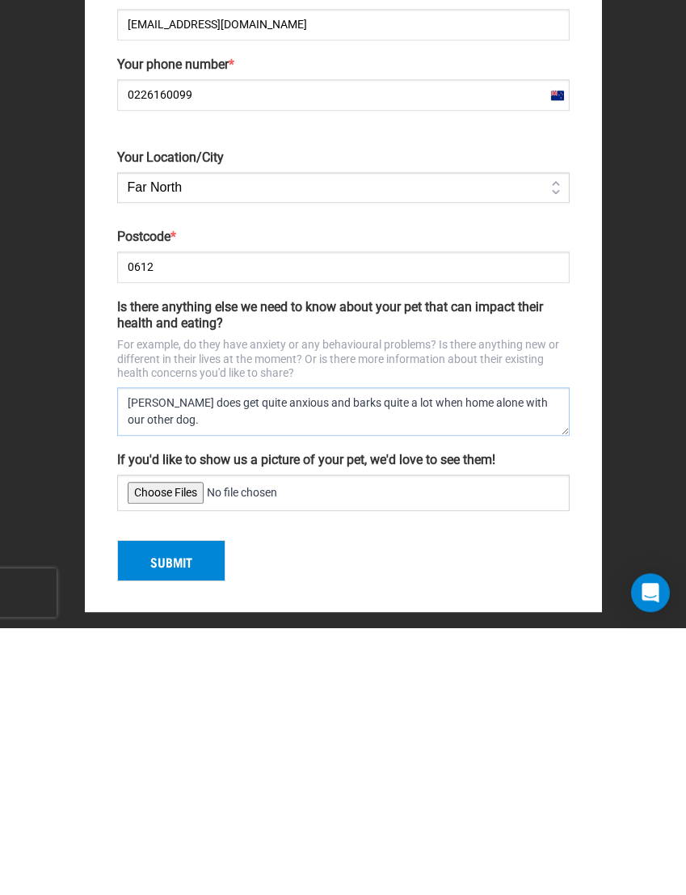
type textarea "Prince does get quite anxious and barks quite a lot when home alone with our ot…"
click at [170, 741] on input "If you'd like to show us a picture of your pet, we'd love to see them!" at bounding box center [343, 759] width 453 height 36
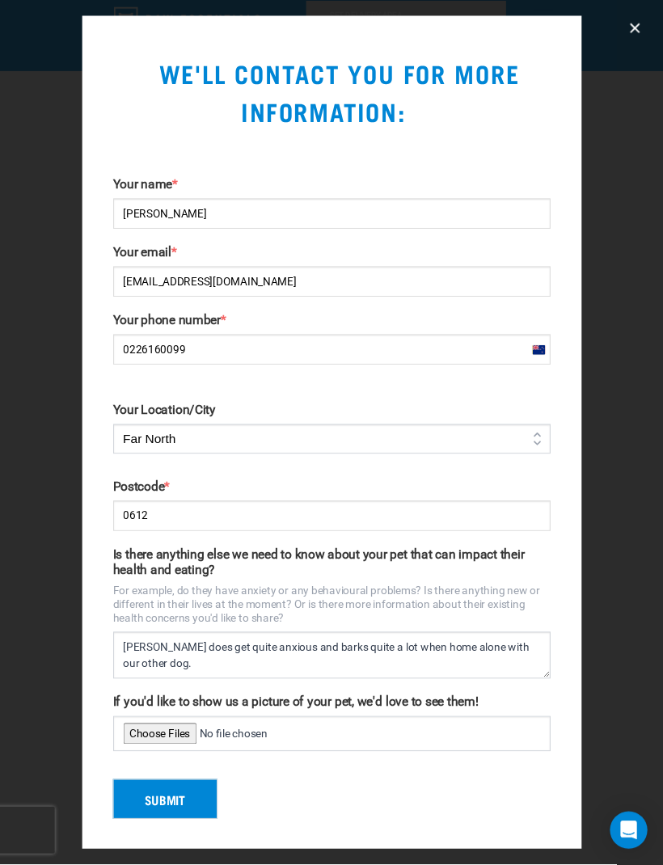
scroll to position [478, 0]
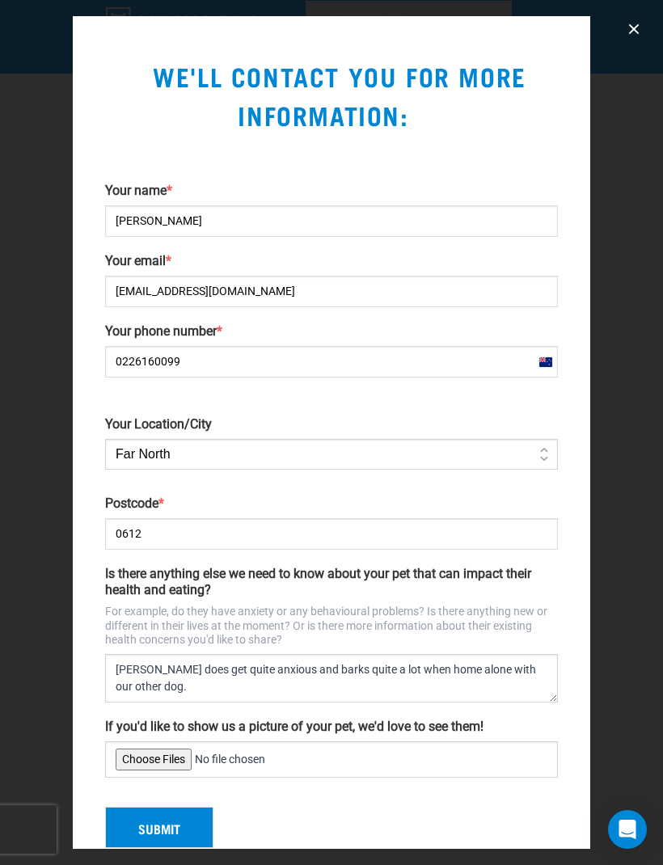
type input "C:\fakepath\att.4TJZIxWK8GsOx8KcXHKc-L8cjmz_n0YRLm7HE2WlDZg.jpeg"
click at [181, 839] on button "Submit" at bounding box center [159, 828] width 108 height 42
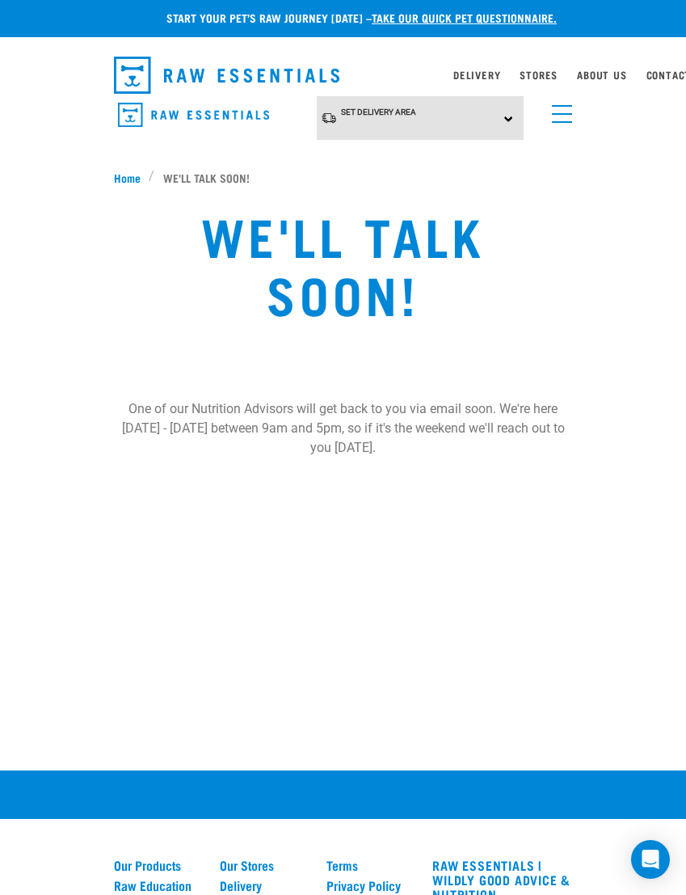
scroll to position [19, 0]
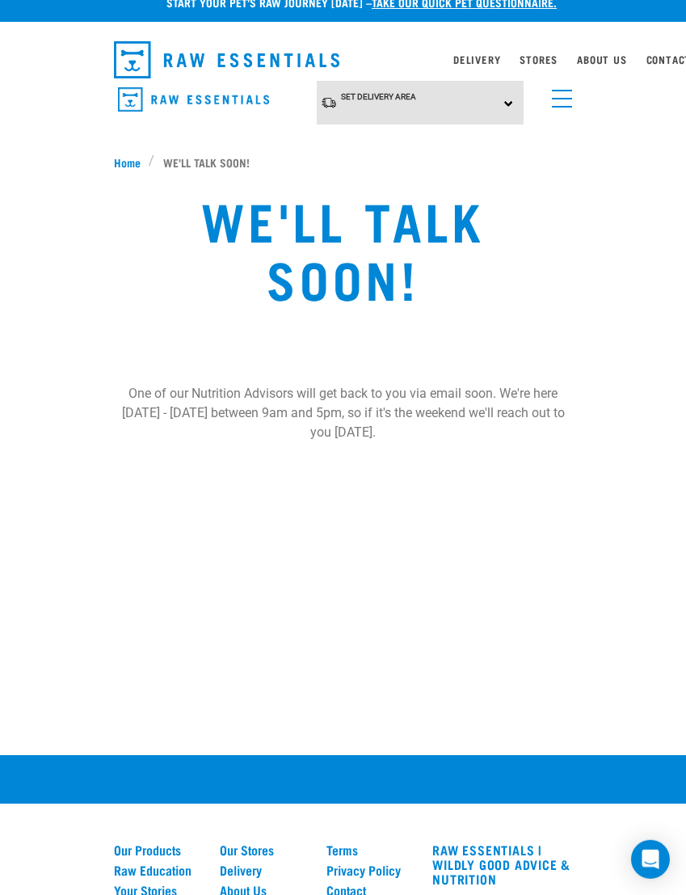
click at [188, 61] on img "dropdown navigation" at bounding box center [227, 59] width 226 height 37
click at [122, 165] on span "Home" at bounding box center [127, 162] width 27 height 17
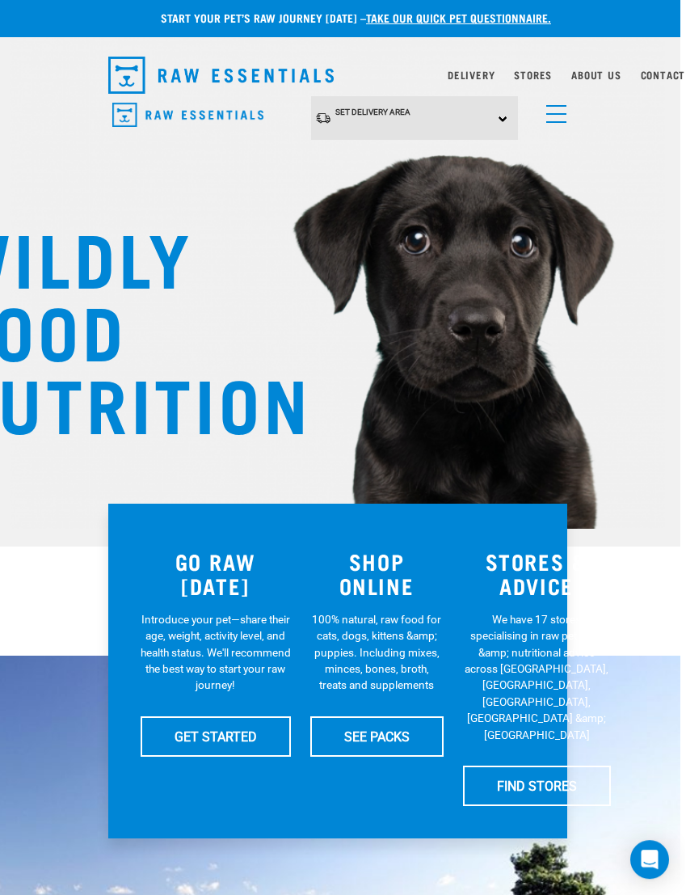
scroll to position [3, 11]
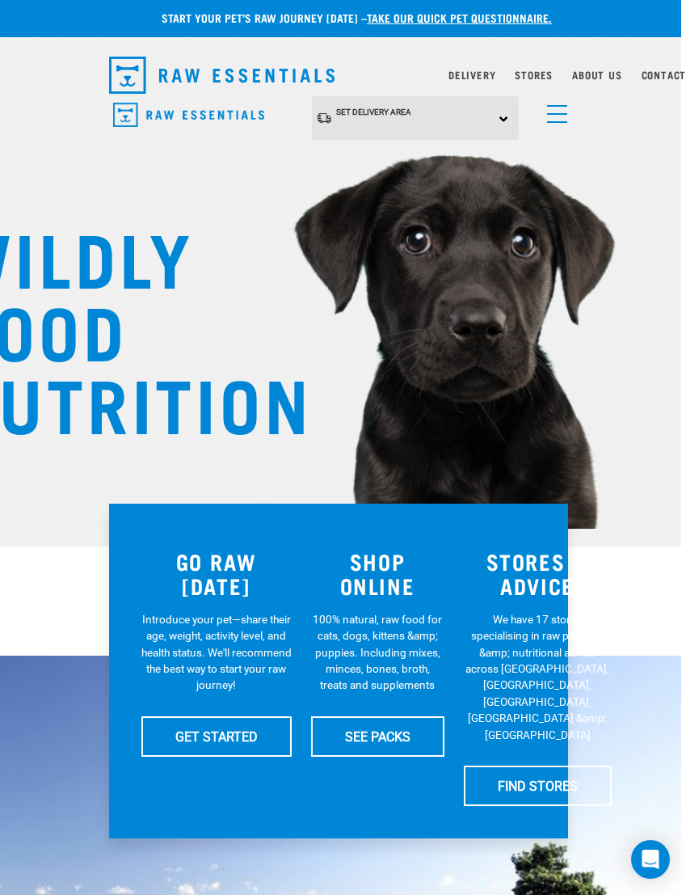
click at [382, 745] on link "SEE PACKS" at bounding box center [377, 736] width 133 height 40
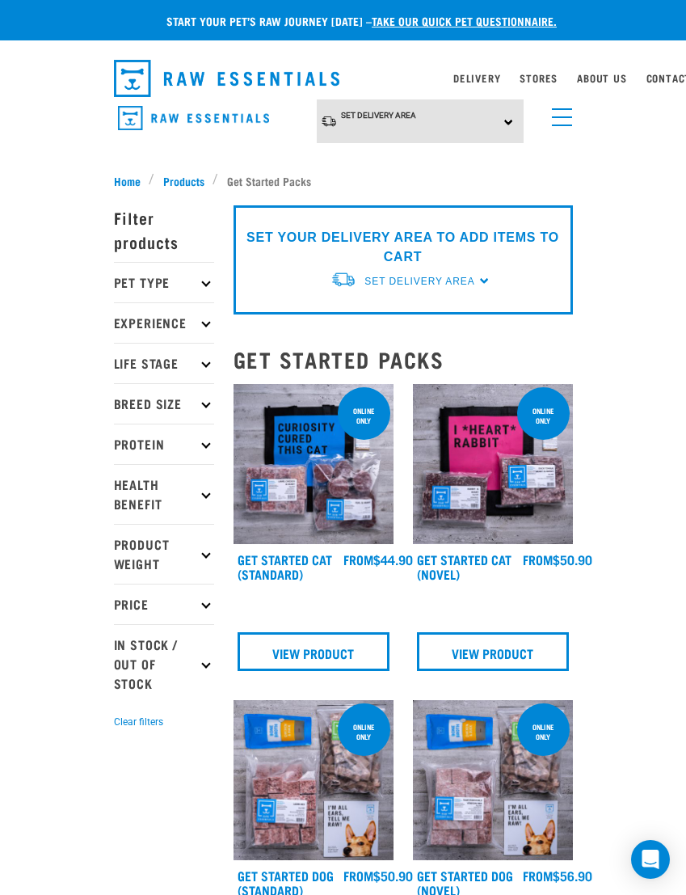
click at [207, 601] on icon at bounding box center [205, 604] width 9 height 9
click at [188, 331] on p "Experience" at bounding box center [164, 322] width 100 height 40
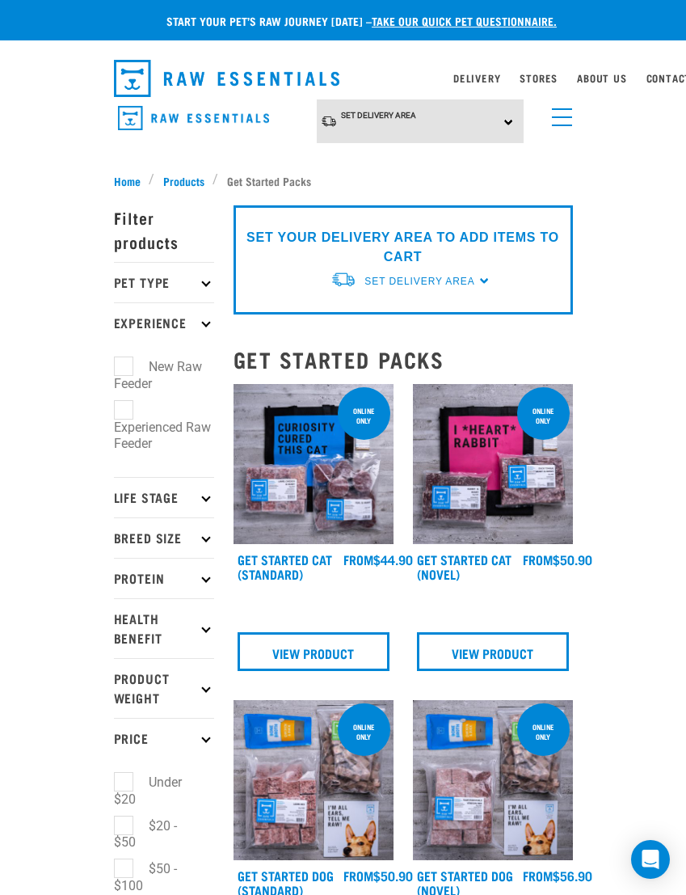
click at [143, 362] on label "New Raw Feeder" at bounding box center [158, 374] width 88 height 37
click at [124, 362] on input "New Raw Feeder" at bounding box center [119, 364] width 11 height 11
checkbox input "true"
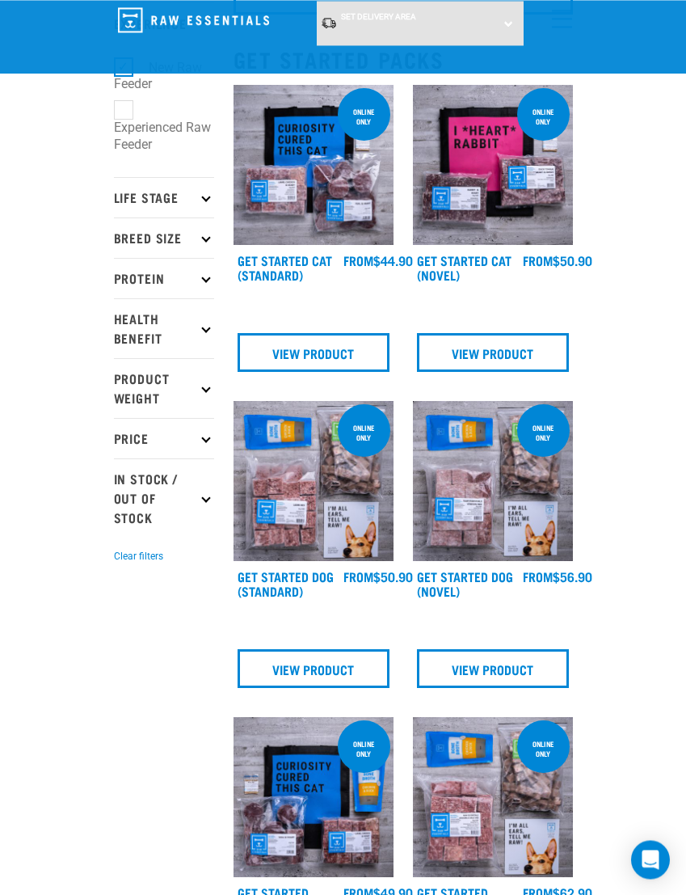
scroll to position [166, 0]
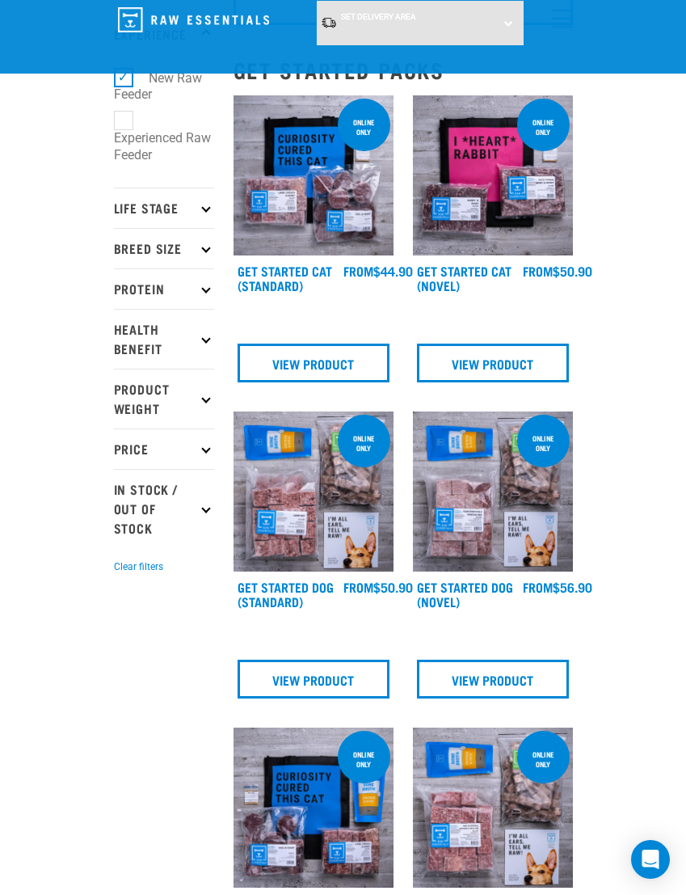
click at [179, 500] on p "In Stock / Out Of Stock" at bounding box center [164, 508] width 100 height 79
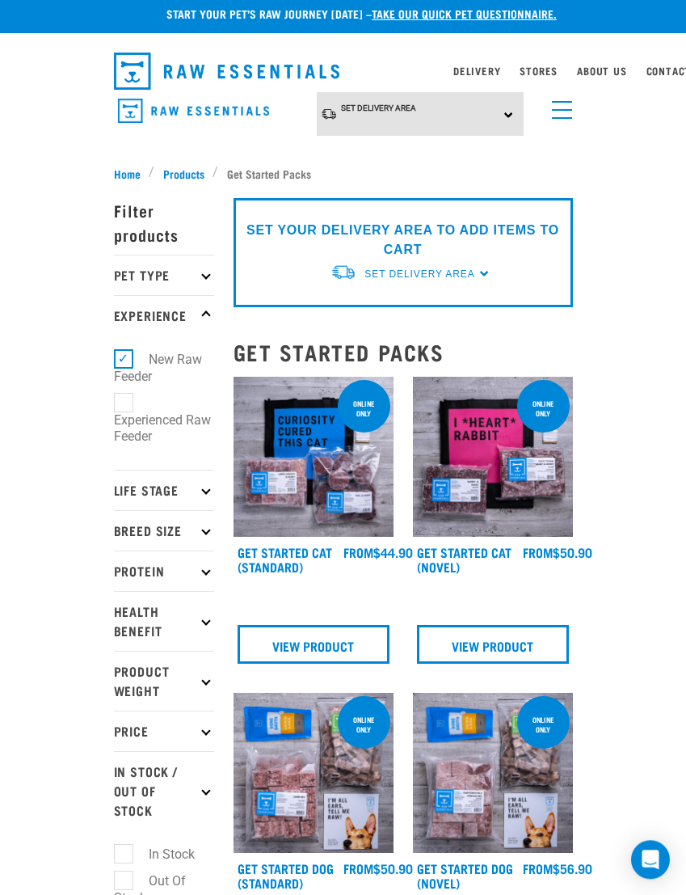
scroll to position [6, 0]
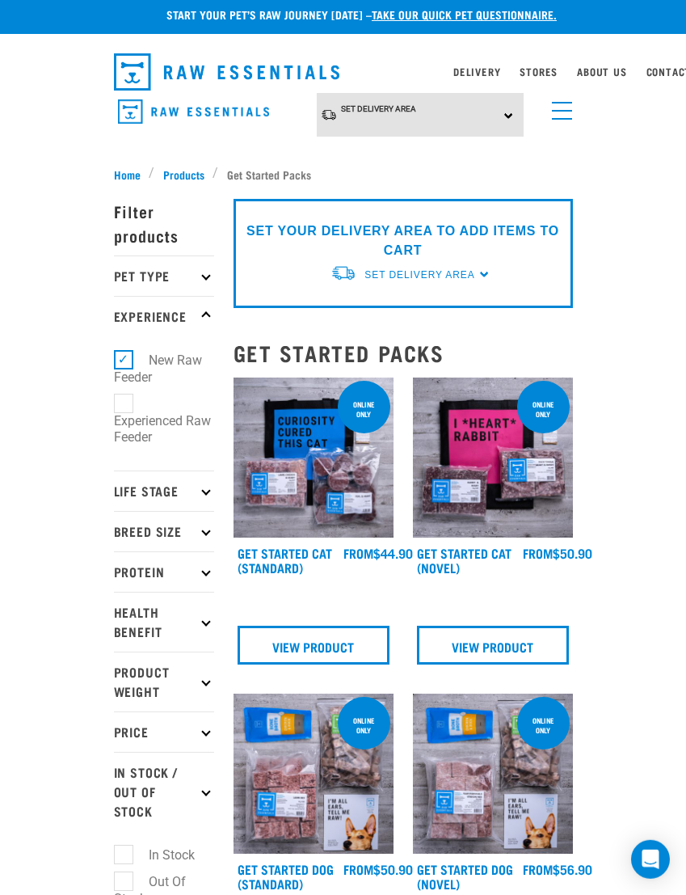
click at [563, 110] on span "menu" at bounding box center [562, 111] width 20 height 2
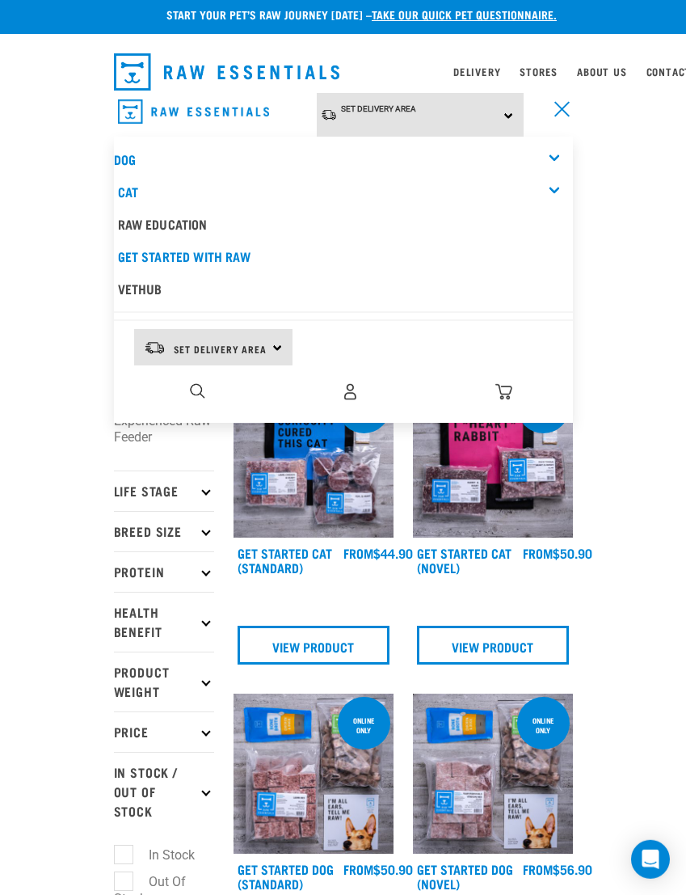
scroll to position [7, 0]
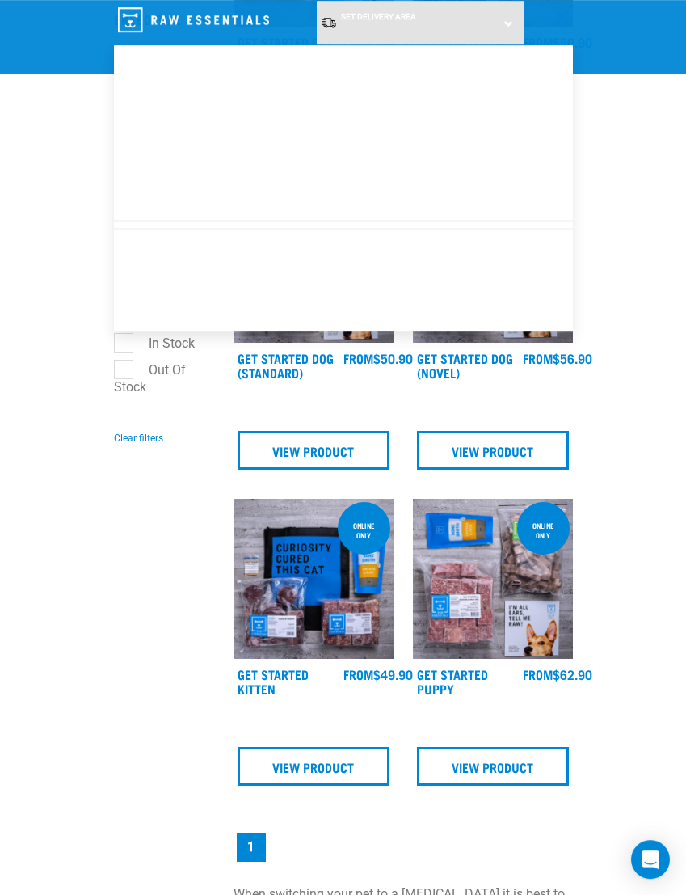
scroll to position [394, 0]
click at [655, 658] on div "Start your pet’s raw journey today – take our quick pet questionnaire. Delivery…" at bounding box center [343, 491] width 686 height 1770
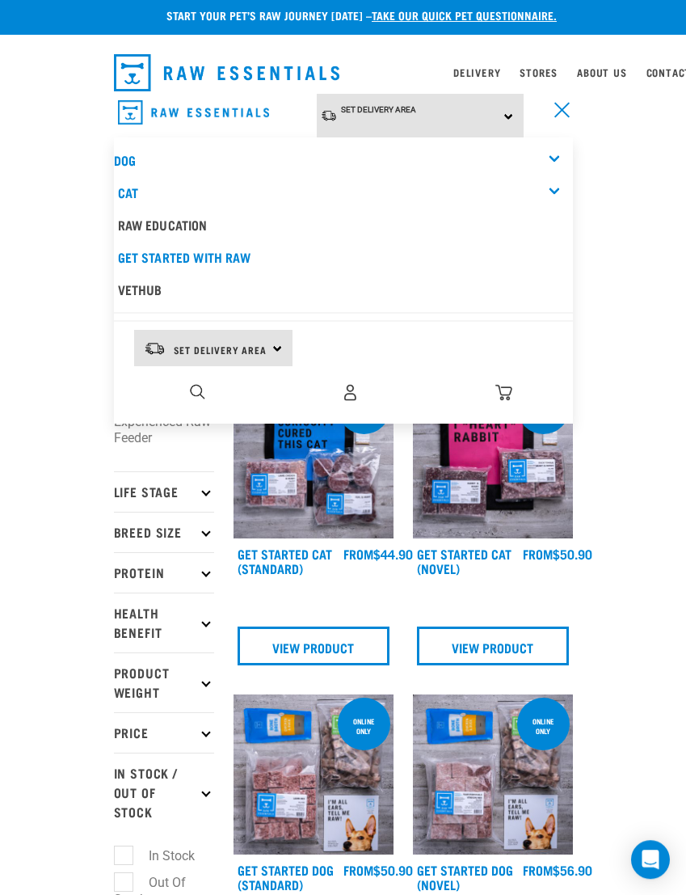
scroll to position [0, 0]
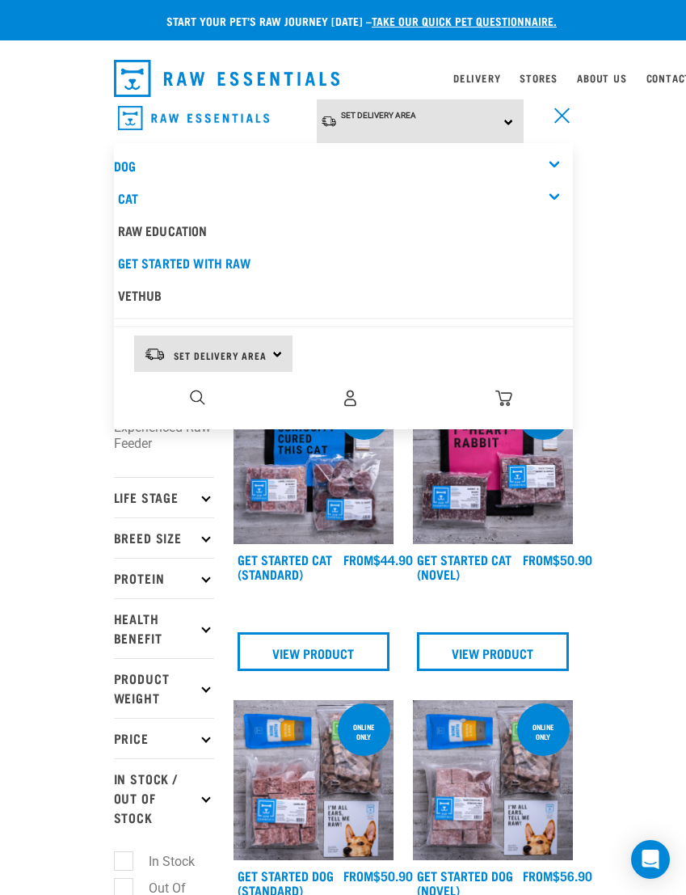
click at [563, 125] on span "menu" at bounding box center [562, 125] width 20 height 2
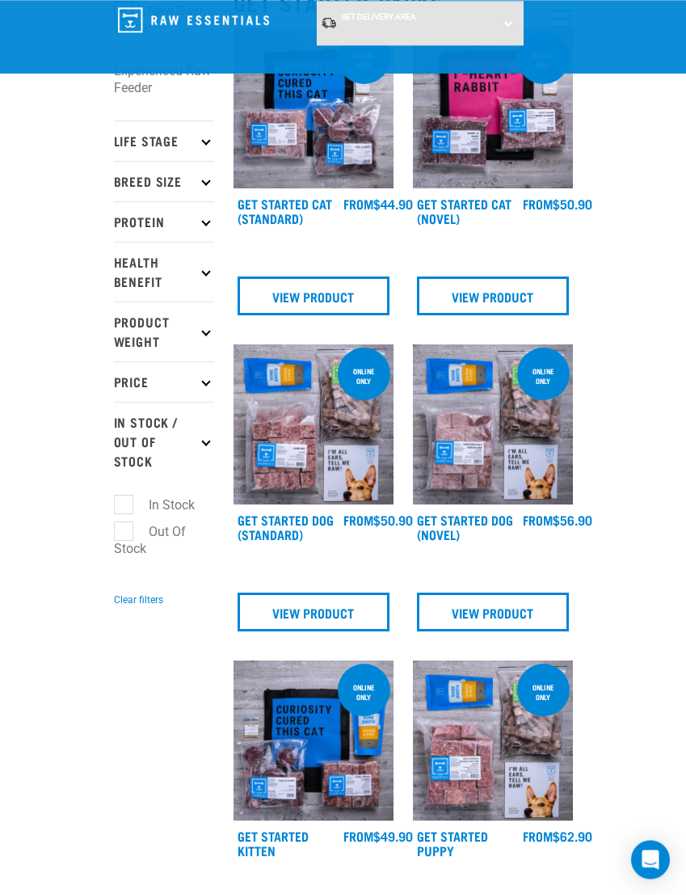
scroll to position [232, 0]
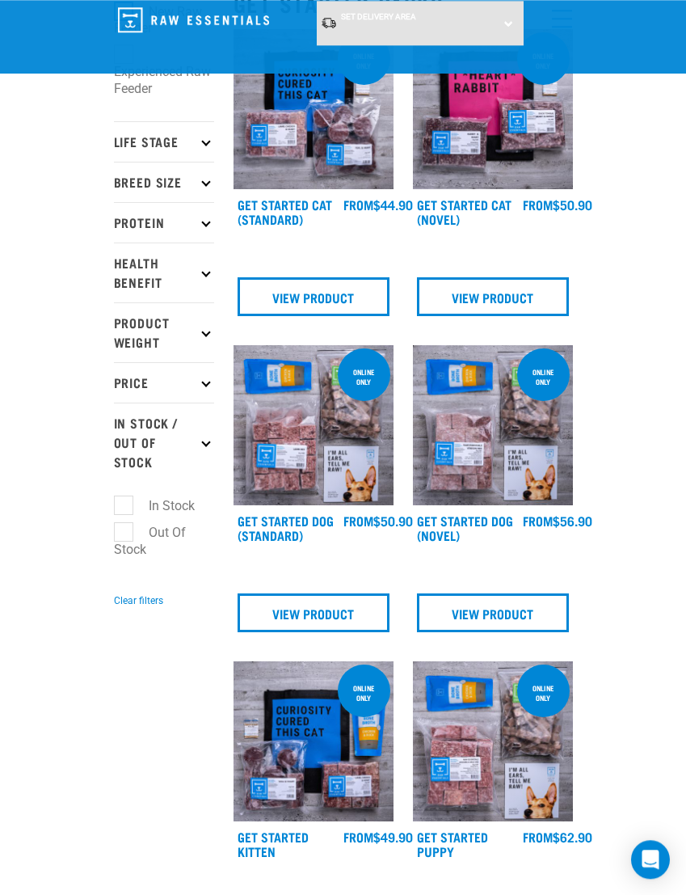
click at [503, 525] on link "Get Started Dog (Novel)" at bounding box center [465, 527] width 96 height 22
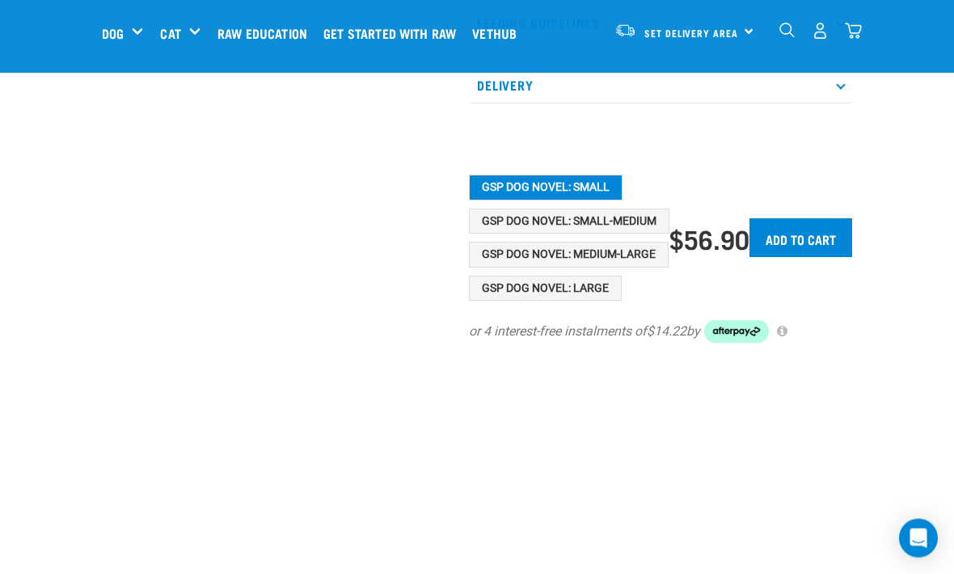
scroll to position [774, 0]
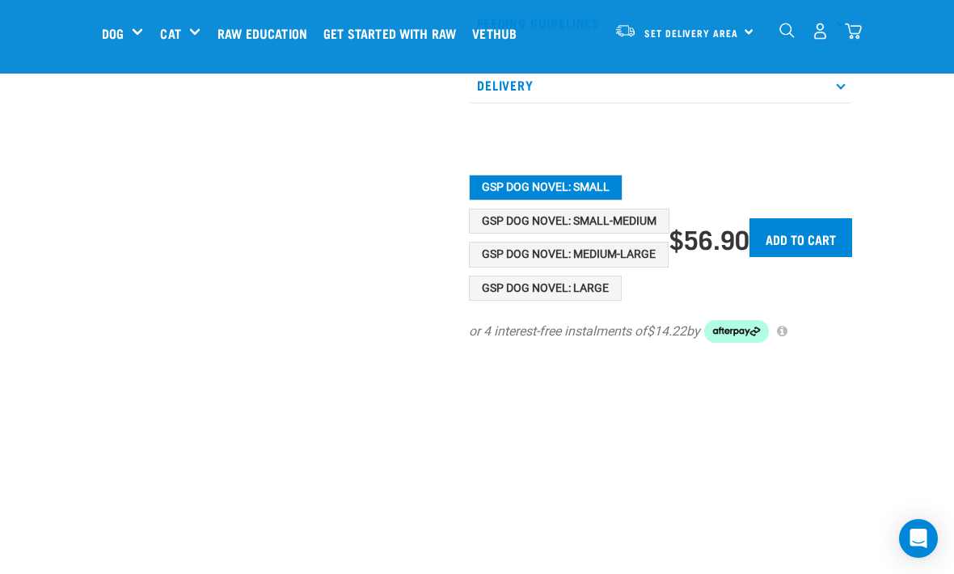
click at [629, 259] on button "GSP Dog Novel: Medium-Large" at bounding box center [569, 255] width 200 height 26
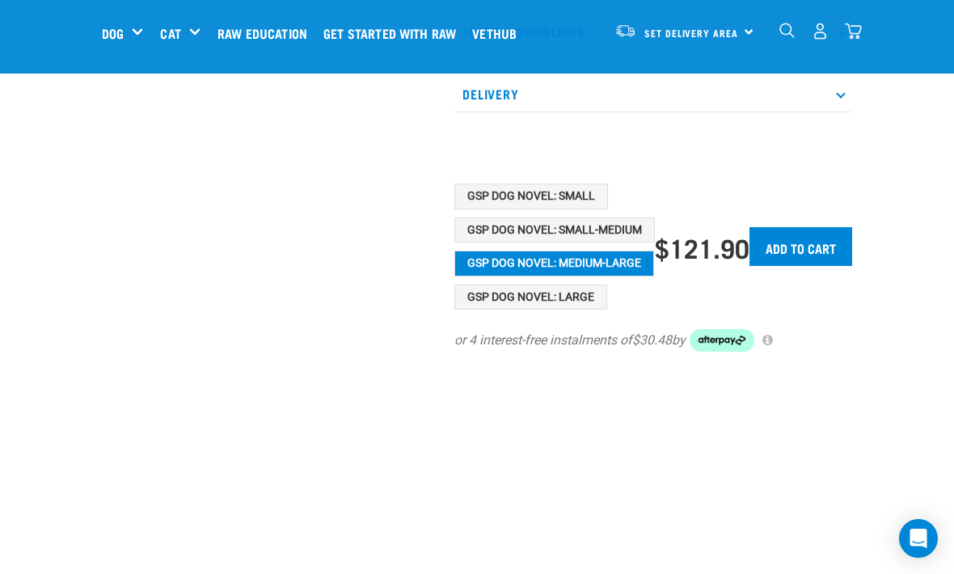
scroll to position [749, 0]
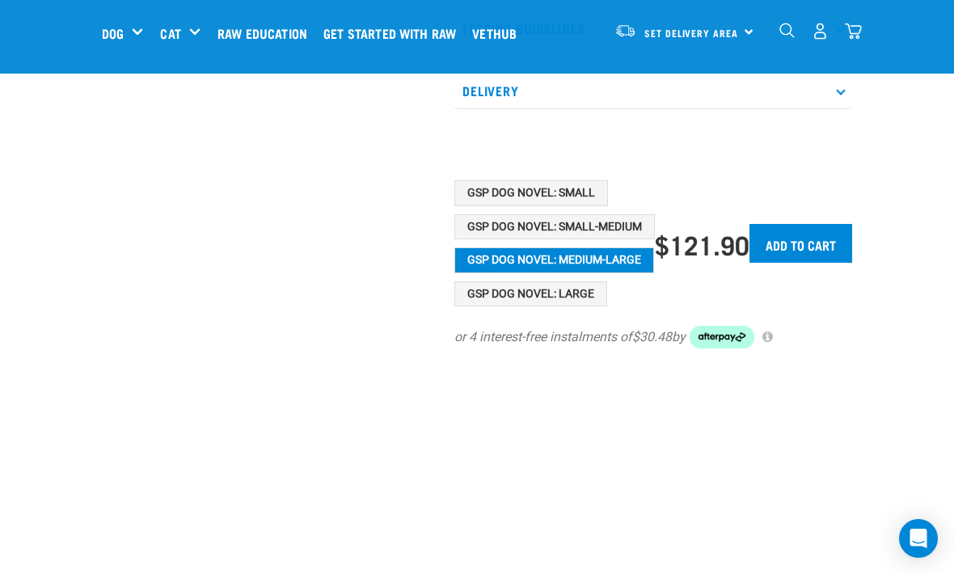
click at [594, 301] on button "GSP Dog Novel: Large" at bounding box center [530, 294] width 153 height 26
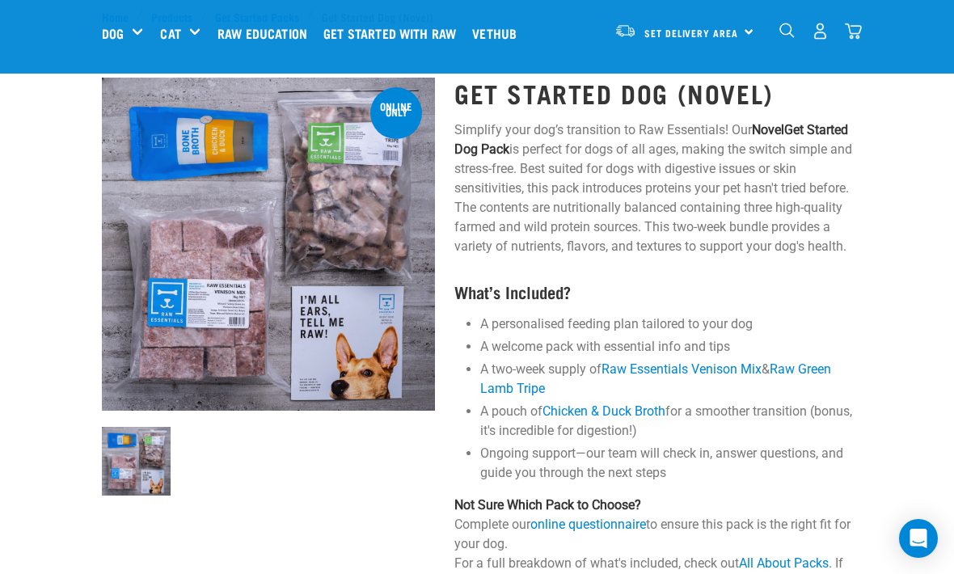
scroll to position [0, 0]
